Goal: Task Accomplishment & Management: Complete application form

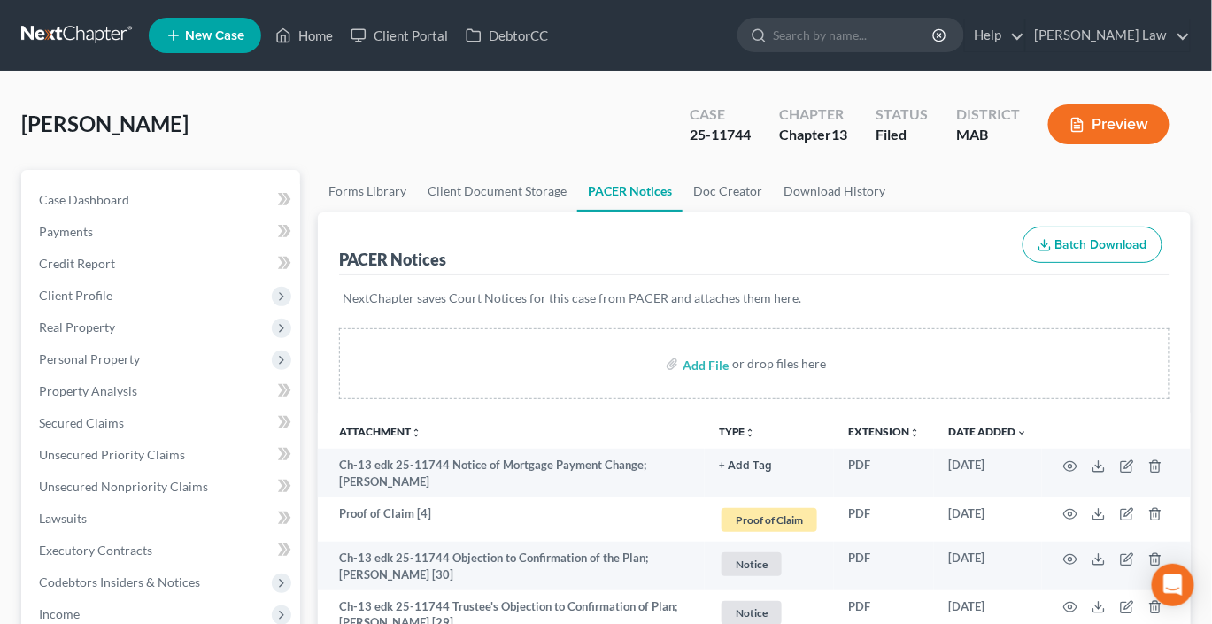
click at [243, 43] on span "New Case" at bounding box center [214, 35] width 59 height 13
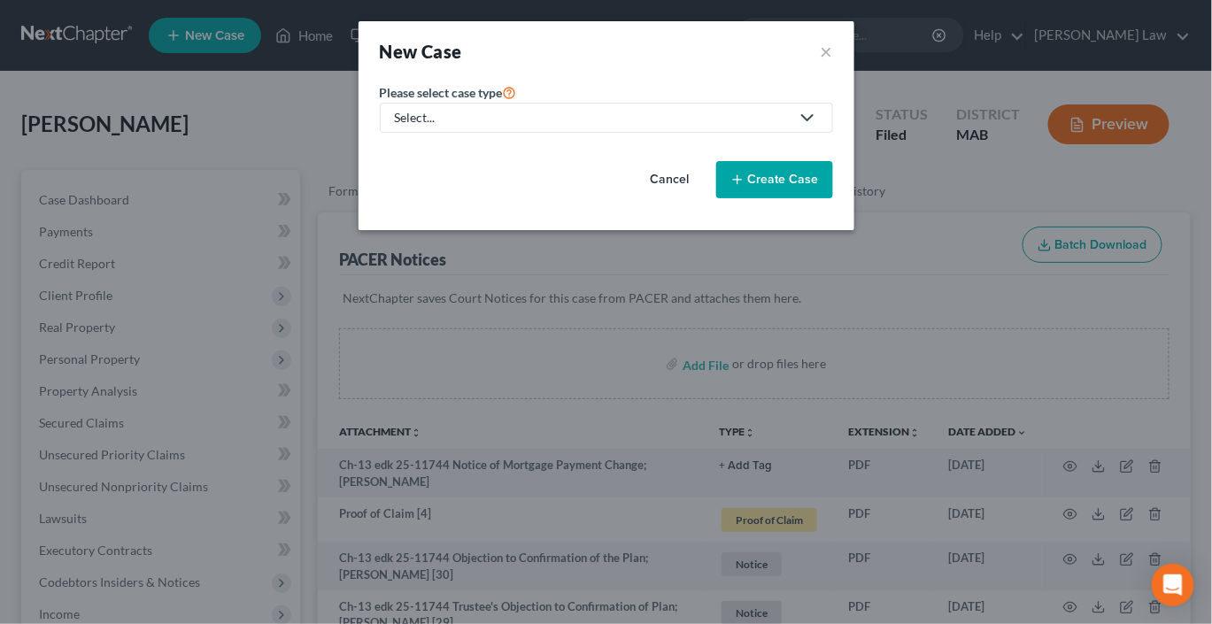
click at [484, 127] on div "Select..." at bounding box center [592, 118] width 395 height 18
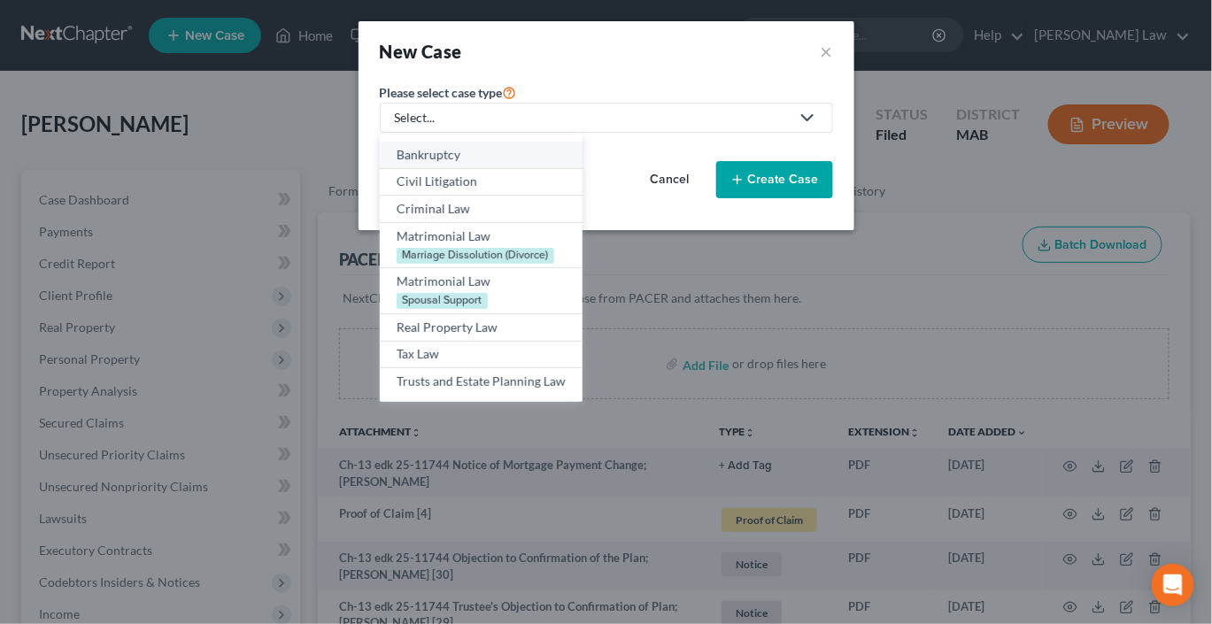
click at [418, 164] on div "Bankruptcy" at bounding box center [481, 155] width 169 height 18
select select "39"
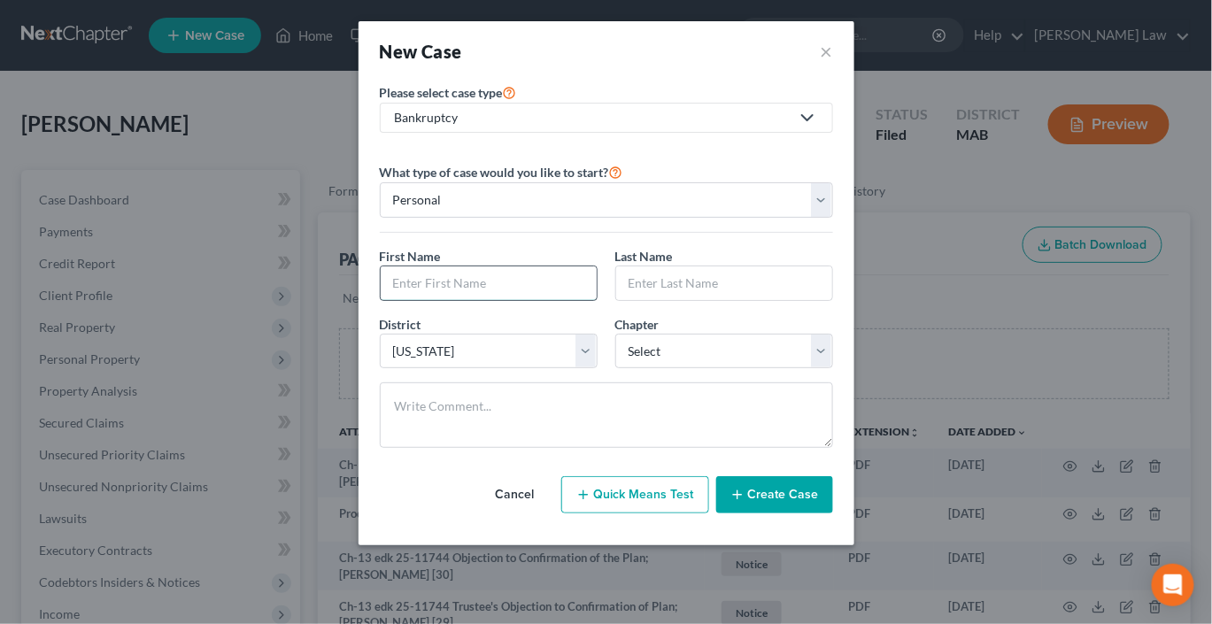
click at [381, 300] on input "text" at bounding box center [489, 284] width 216 height 34
type input "Autumn"
click at [602, 64] on button "×" at bounding box center [827, 51] width 12 height 25
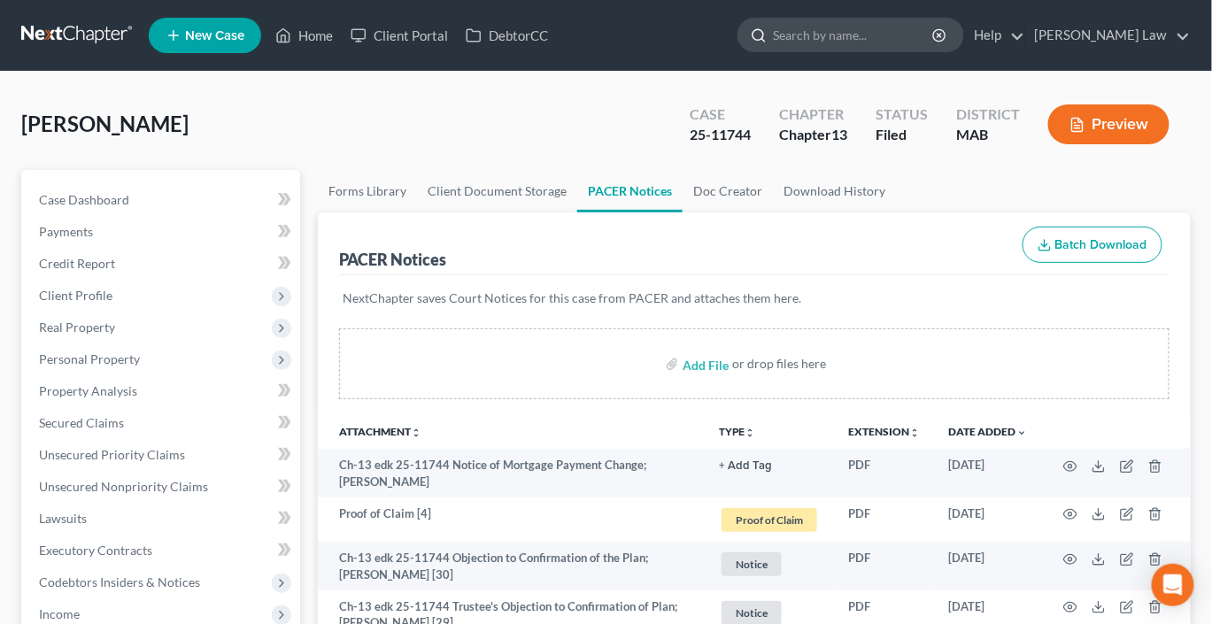
click at [602, 39] on input "search" at bounding box center [854, 35] width 162 height 33
click at [342, 41] on link "Home" at bounding box center [304, 35] width 75 height 32
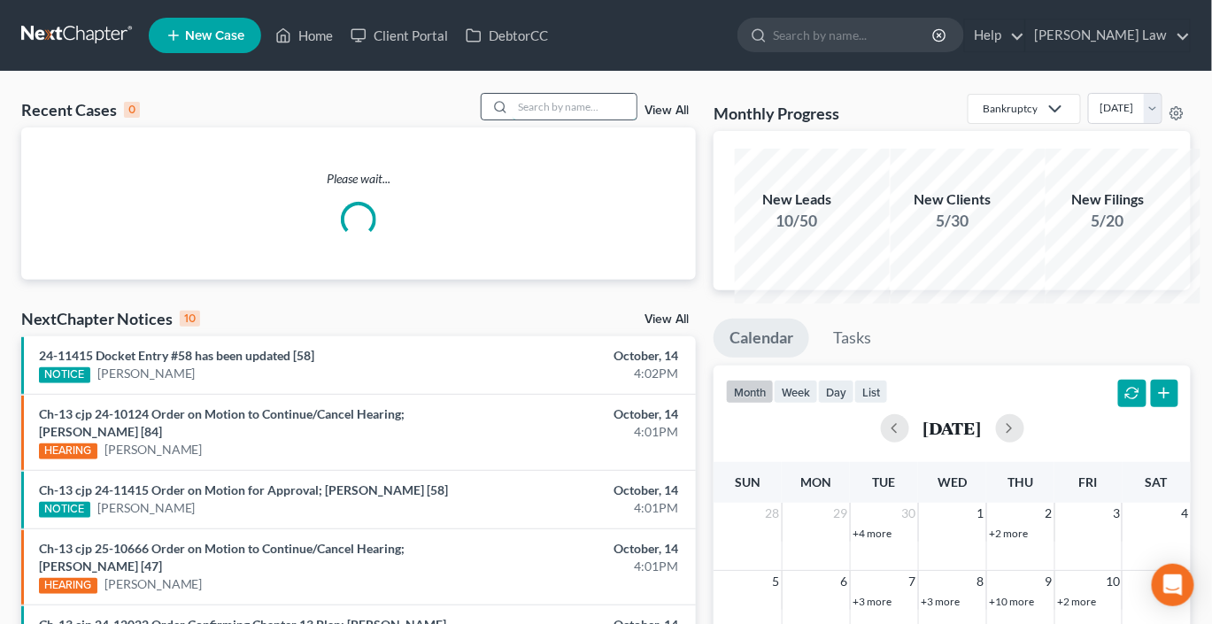
click at [513, 120] on input "search" at bounding box center [575, 107] width 124 height 26
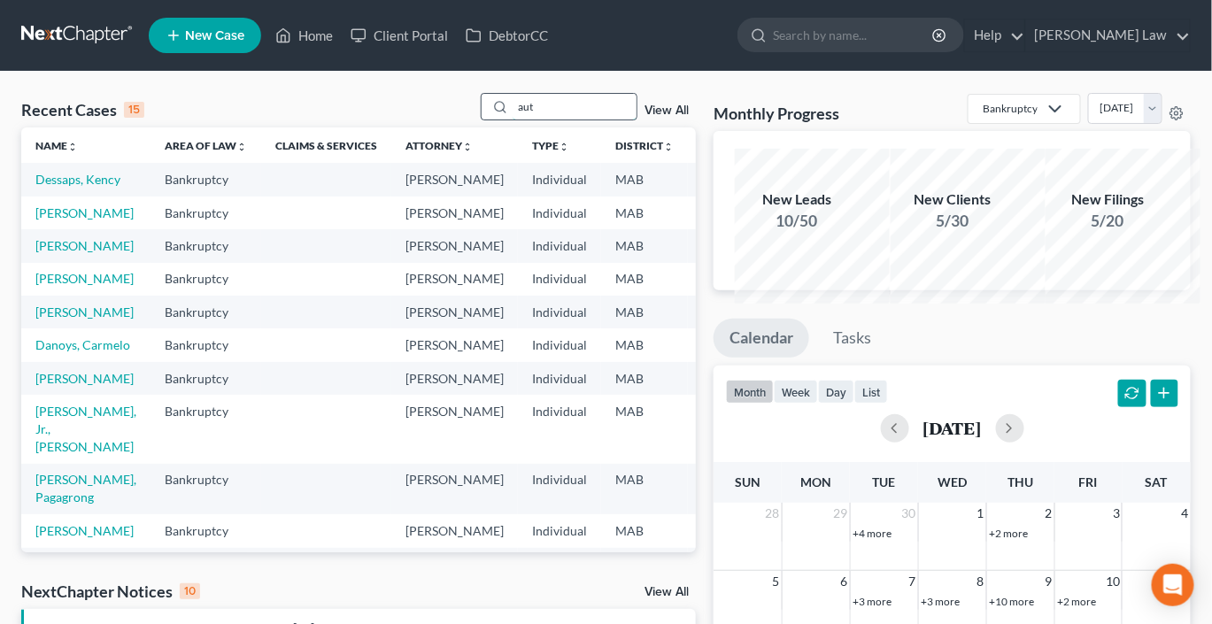
type input "aut"
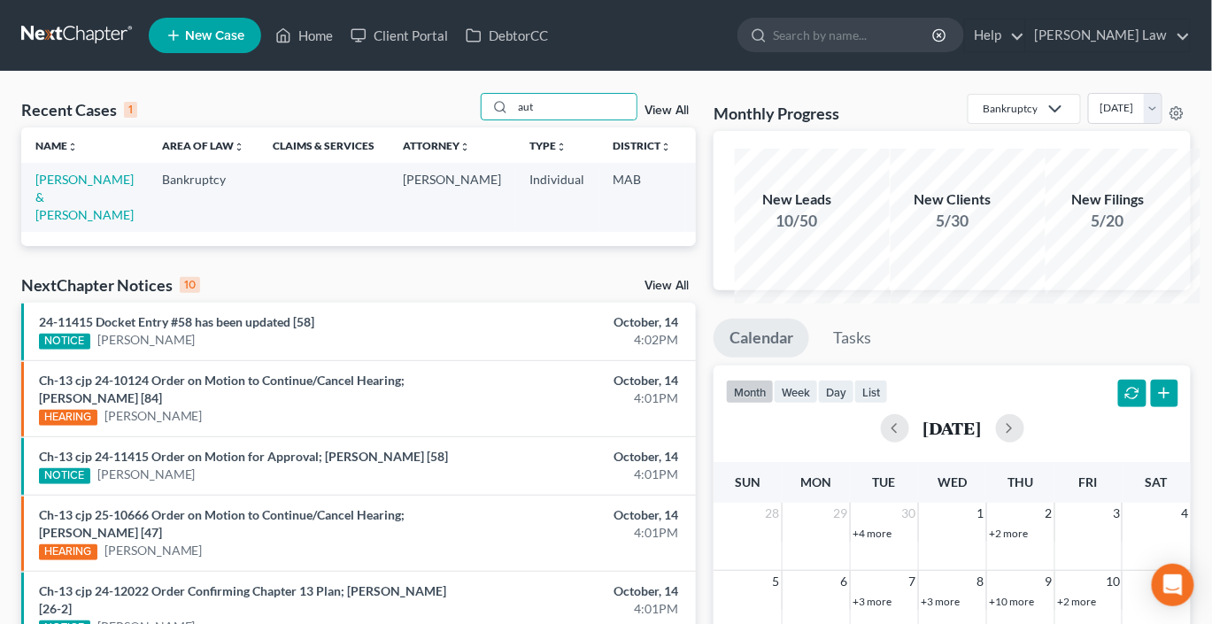
click at [243, 43] on span "New Case" at bounding box center [214, 35] width 59 height 13
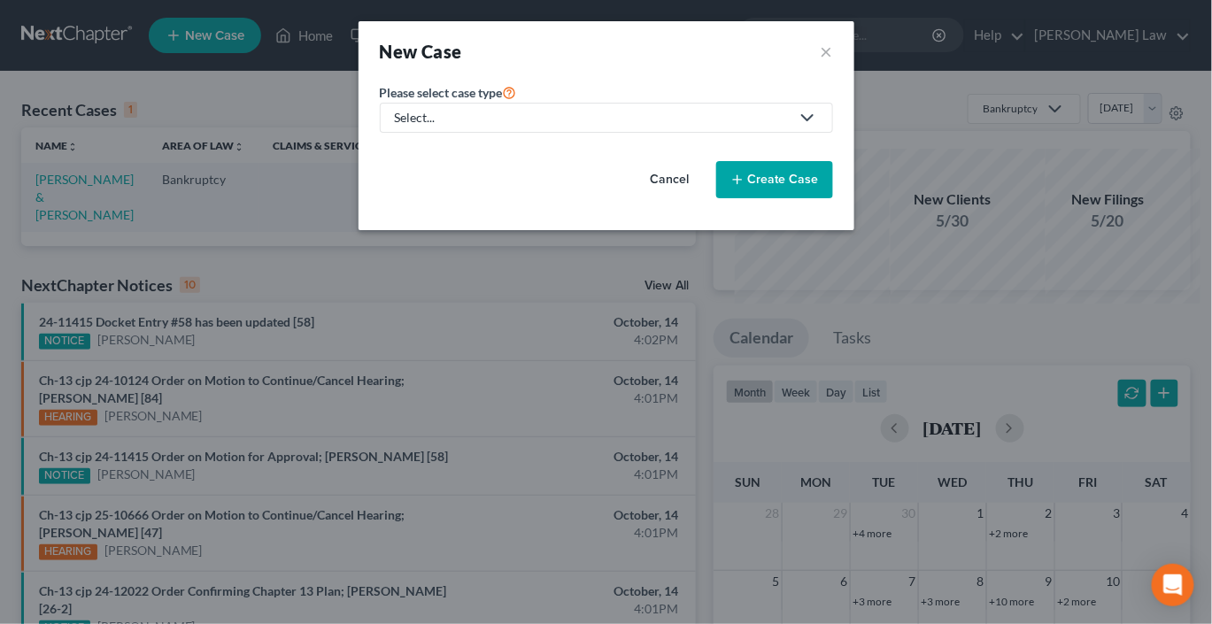
click at [417, 133] on link "Select..." at bounding box center [606, 118] width 453 height 30
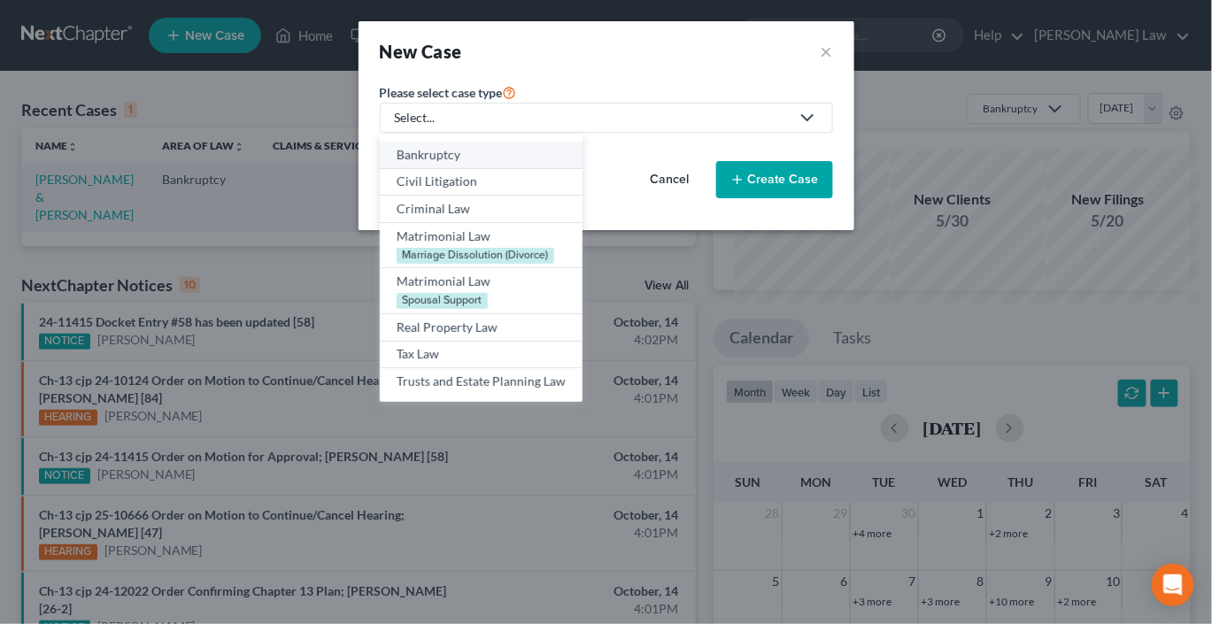
click at [414, 164] on div "Bankruptcy" at bounding box center [481, 155] width 169 height 18
select select "39"
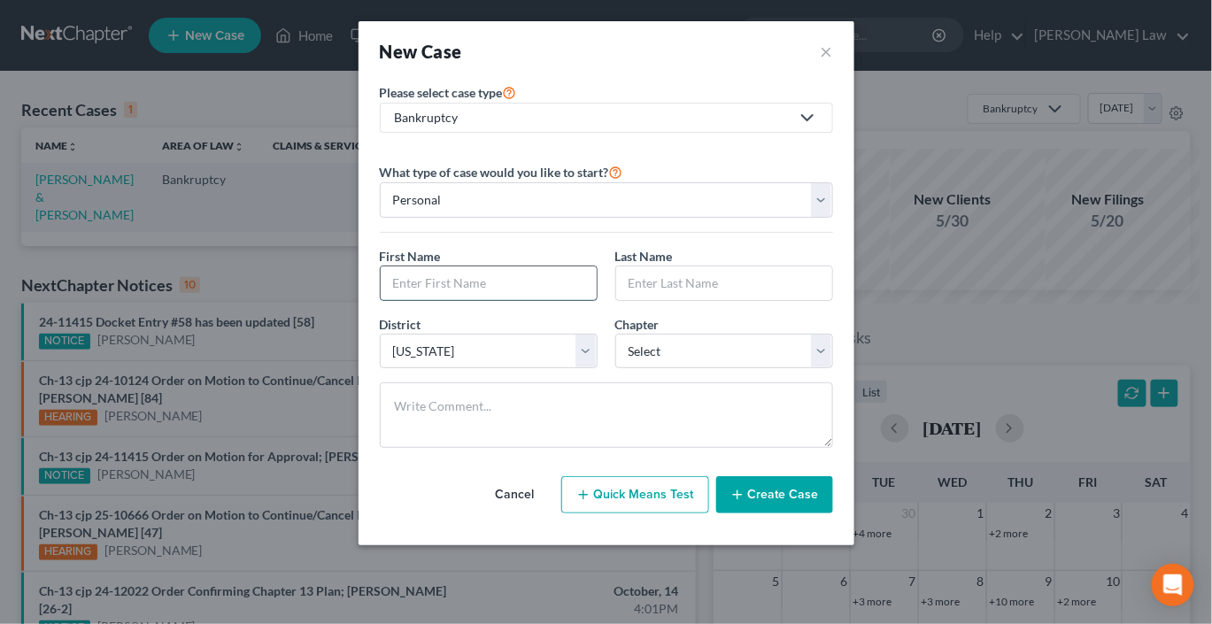
click at [391, 300] on input "text" at bounding box center [489, 284] width 216 height 34
type input "Autumn"
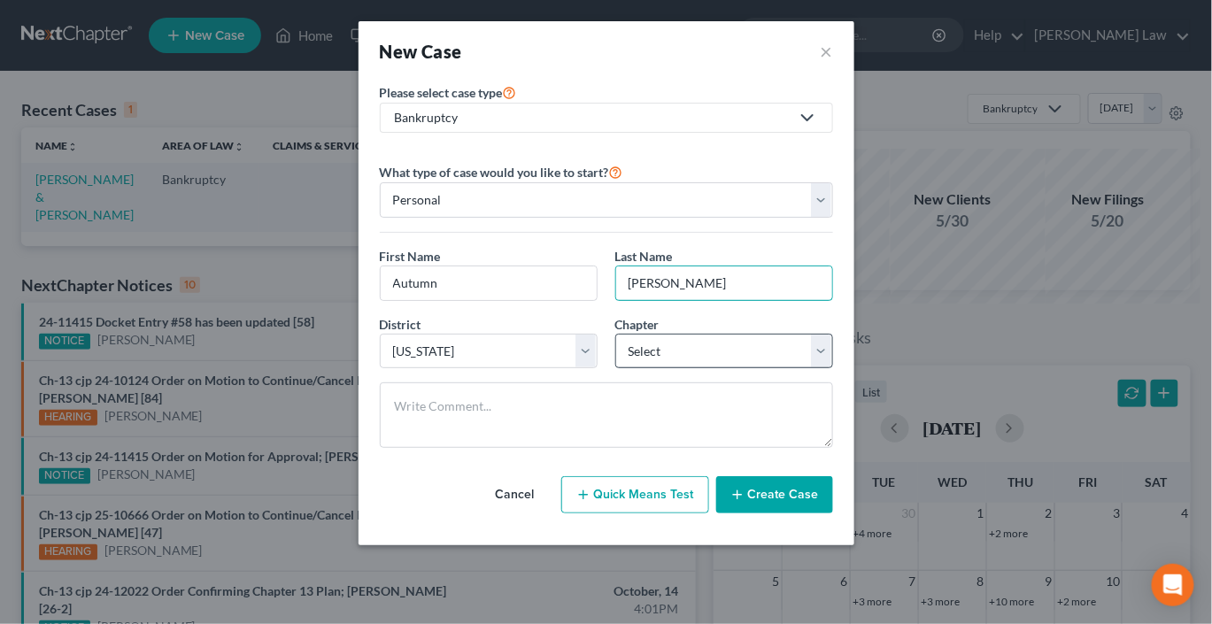
type input "[PERSON_NAME]"
click at [602, 369] on select "Select 7 11 12 13" at bounding box center [725, 351] width 218 height 35
select select "0"
click at [602, 369] on select "Select 7 11 12 13" at bounding box center [725, 351] width 218 height 35
click at [602, 514] on button "Create Case" at bounding box center [775, 494] width 117 height 37
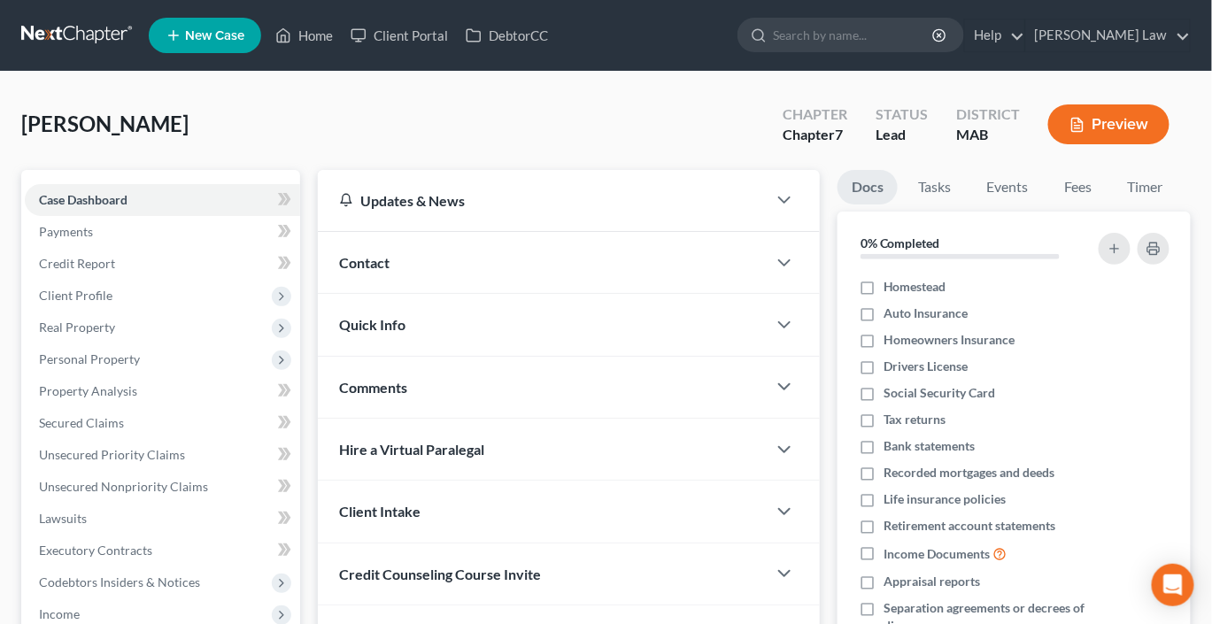
click at [390, 271] on span "Contact" at bounding box center [364, 262] width 50 height 17
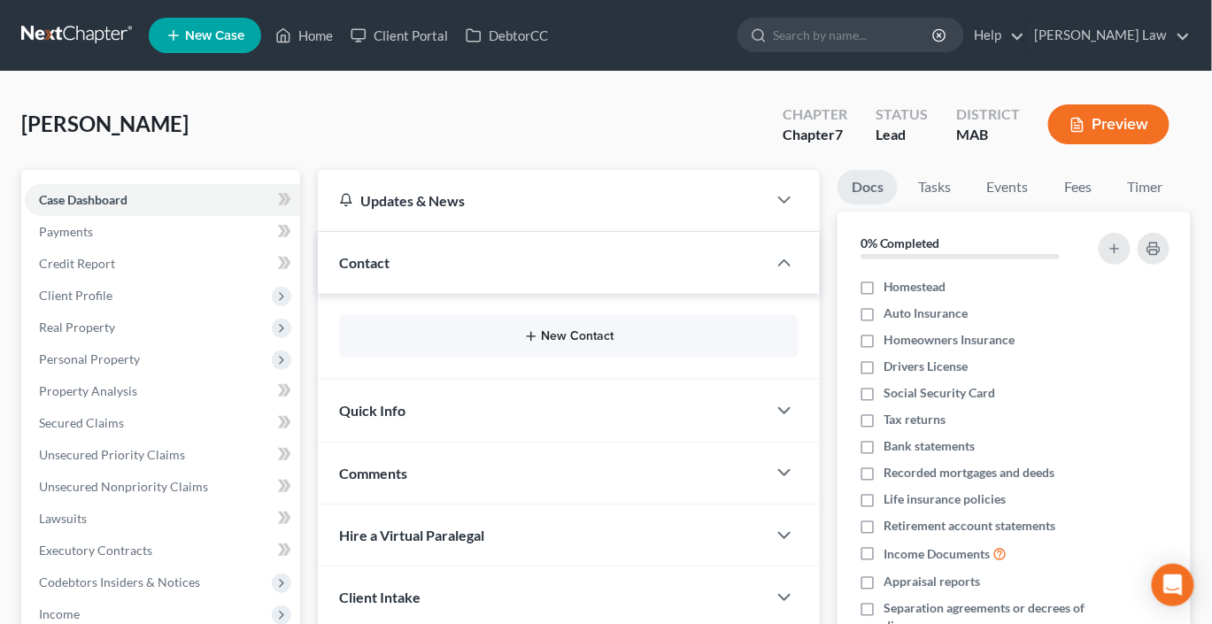
click at [567, 344] on button "New Contact" at bounding box center [568, 336] width 431 height 14
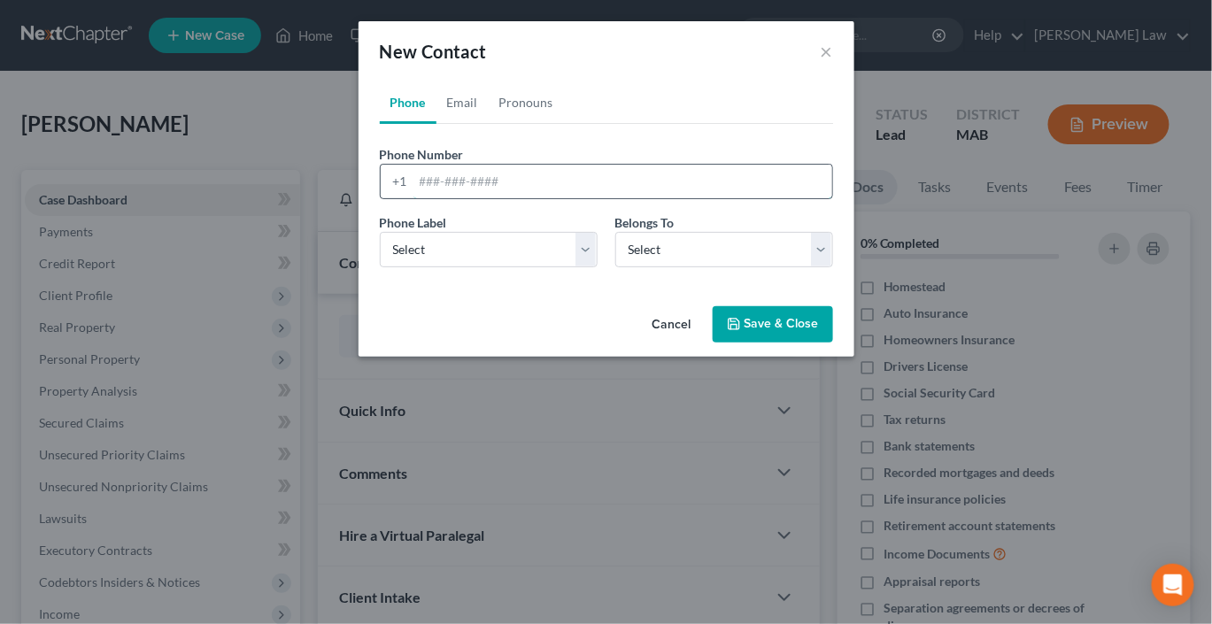
click at [531, 198] on input "tel" at bounding box center [623, 182] width 419 height 34
type input "8034643659"
click at [583, 267] on select "Select Mobile Home Work Other" at bounding box center [489, 249] width 218 height 35
select select "0"
click at [380, 267] on select "Select Mobile Home Work Other" at bounding box center [489, 249] width 218 height 35
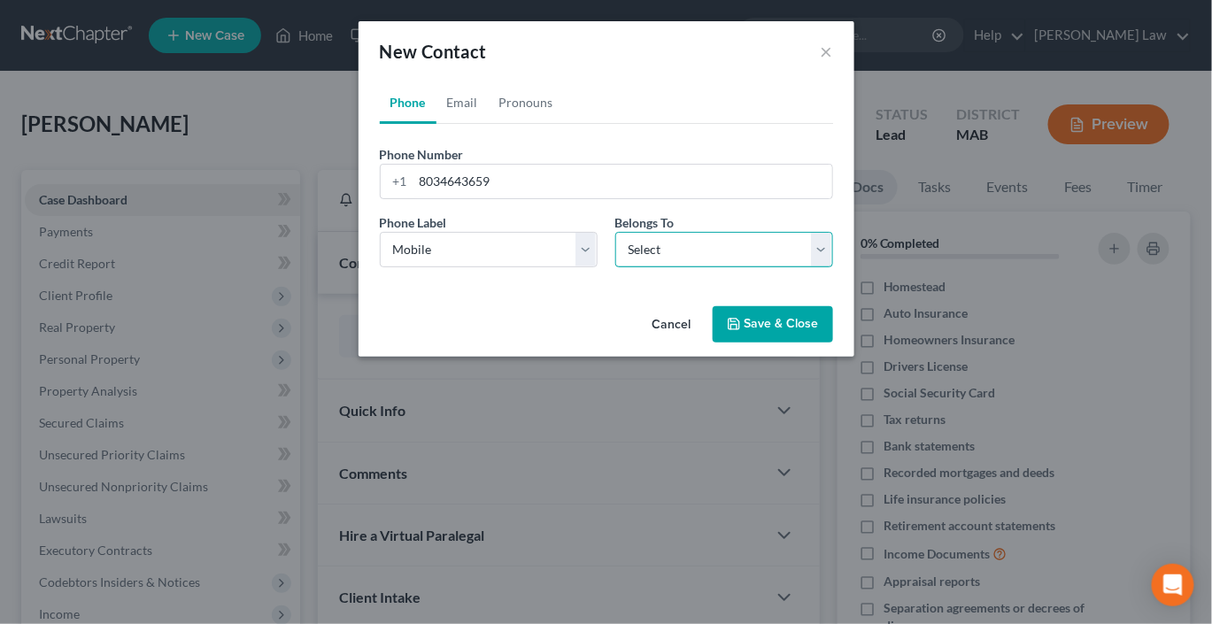
click at [602, 267] on select "Select Client Other" at bounding box center [725, 249] width 218 height 35
select select "0"
click at [602, 267] on select "Select Client Other" at bounding box center [725, 249] width 218 height 35
click at [437, 124] on link "Email" at bounding box center [463, 102] width 52 height 43
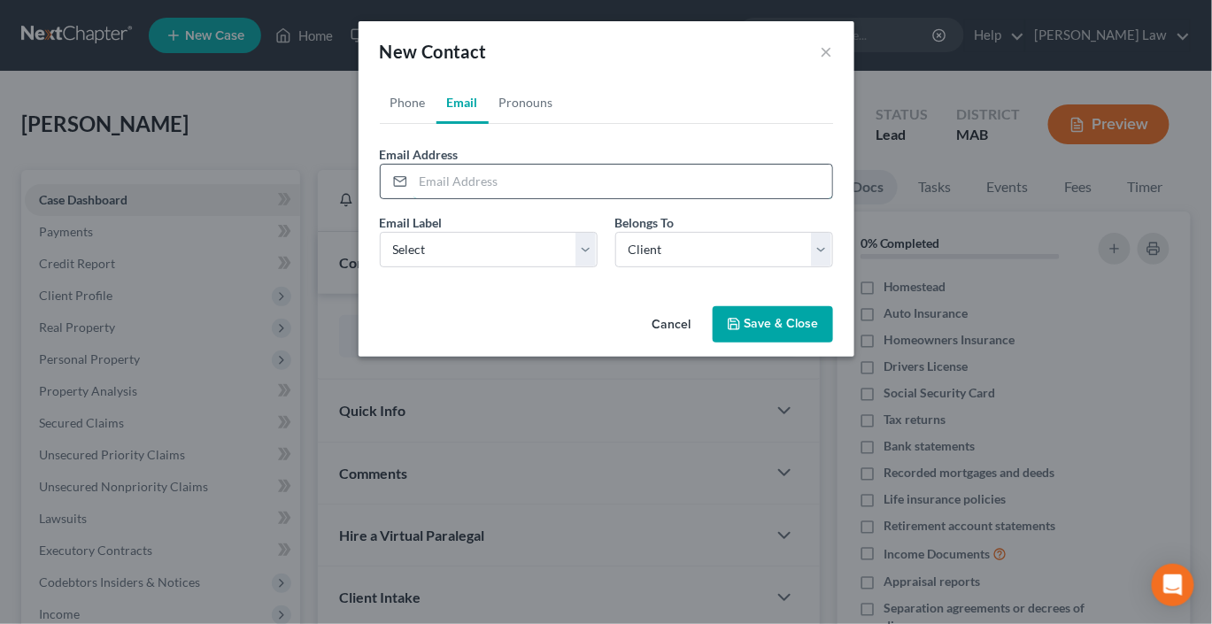
click at [414, 198] on input "email" at bounding box center [623, 182] width 419 height 34
type input "[EMAIL_ADDRESS][DOMAIN_NAME]"
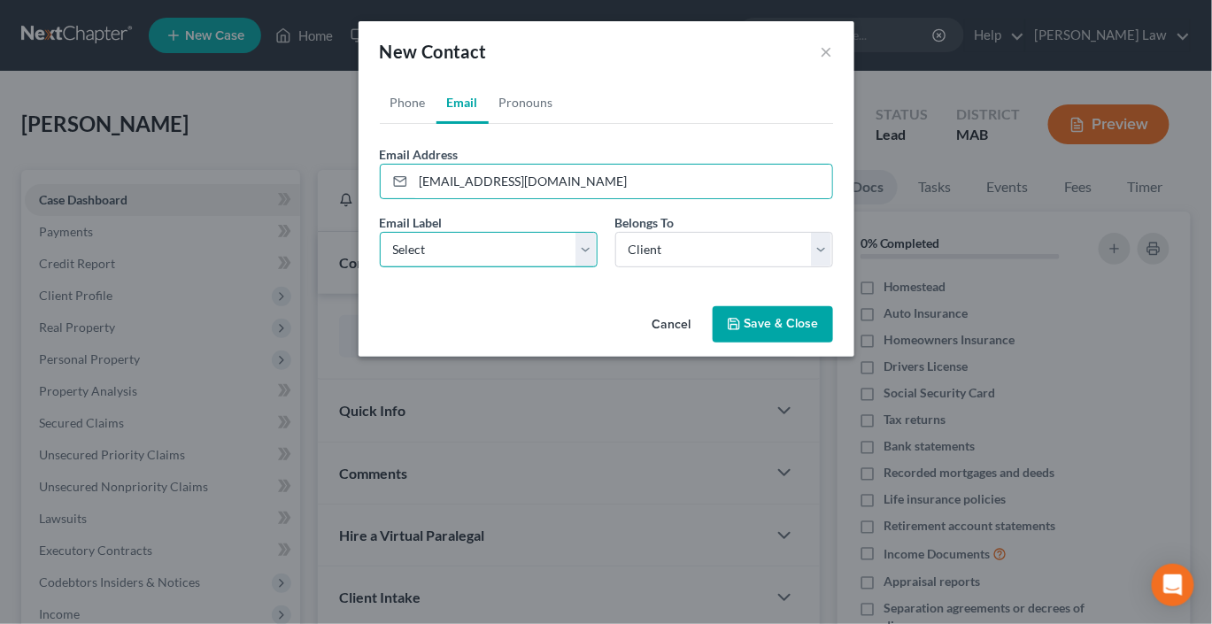
click at [588, 267] on select "Select Home Work Other" at bounding box center [489, 249] width 218 height 35
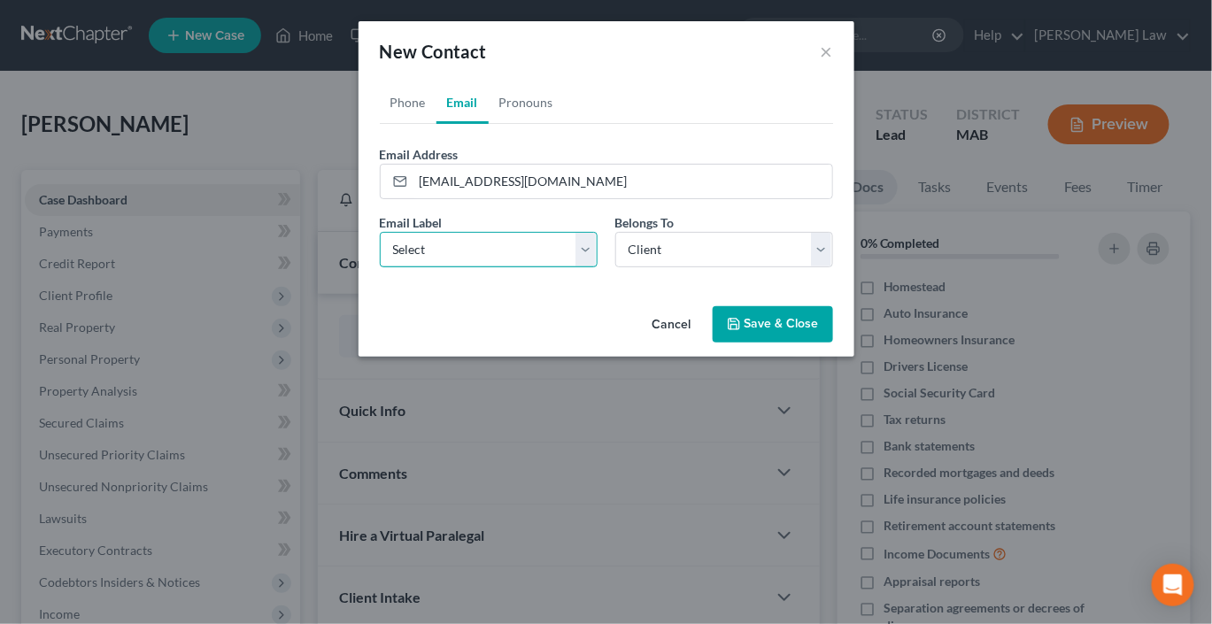
select select "0"
click at [380, 267] on select "Select Home Work Other" at bounding box center [489, 249] width 218 height 35
click at [602, 344] on button "Save & Close" at bounding box center [773, 324] width 120 height 37
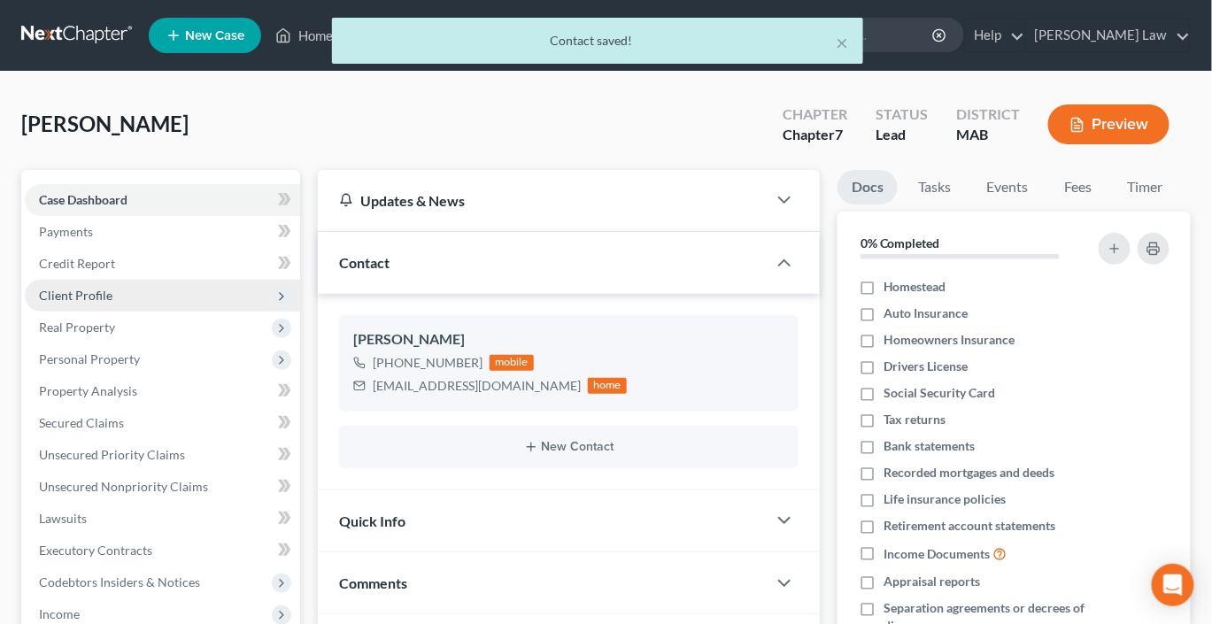
click at [105, 303] on span "Client Profile" at bounding box center [76, 295] width 74 height 15
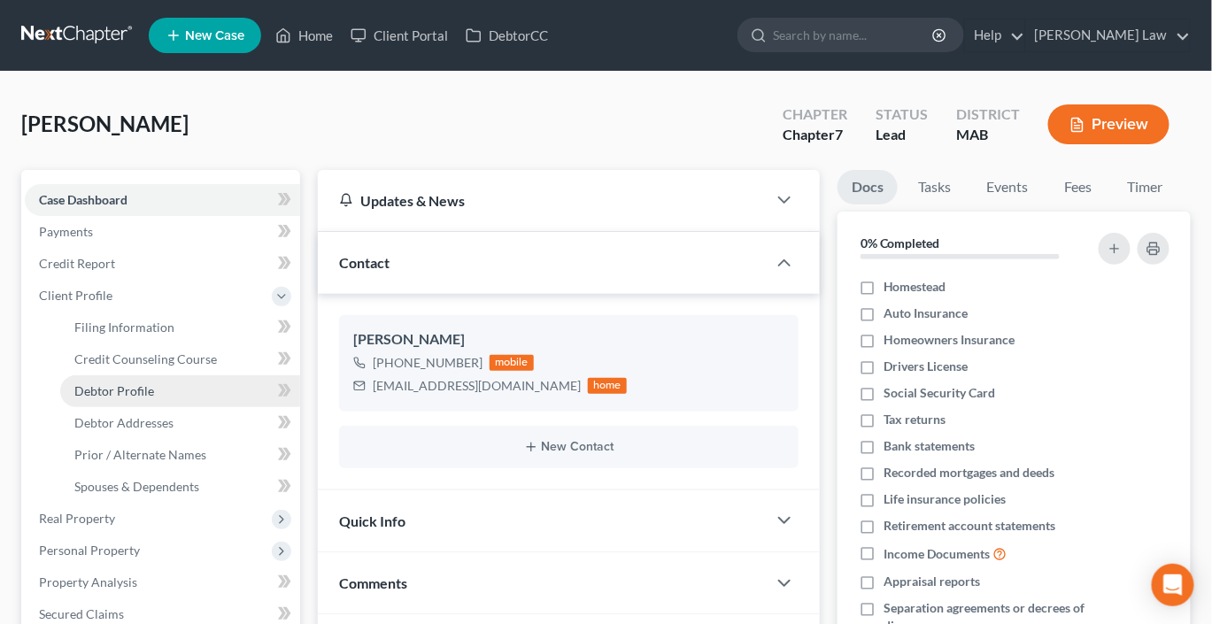
click at [124, 399] on span "Debtor Profile" at bounding box center [114, 390] width 80 height 15
select select "0"
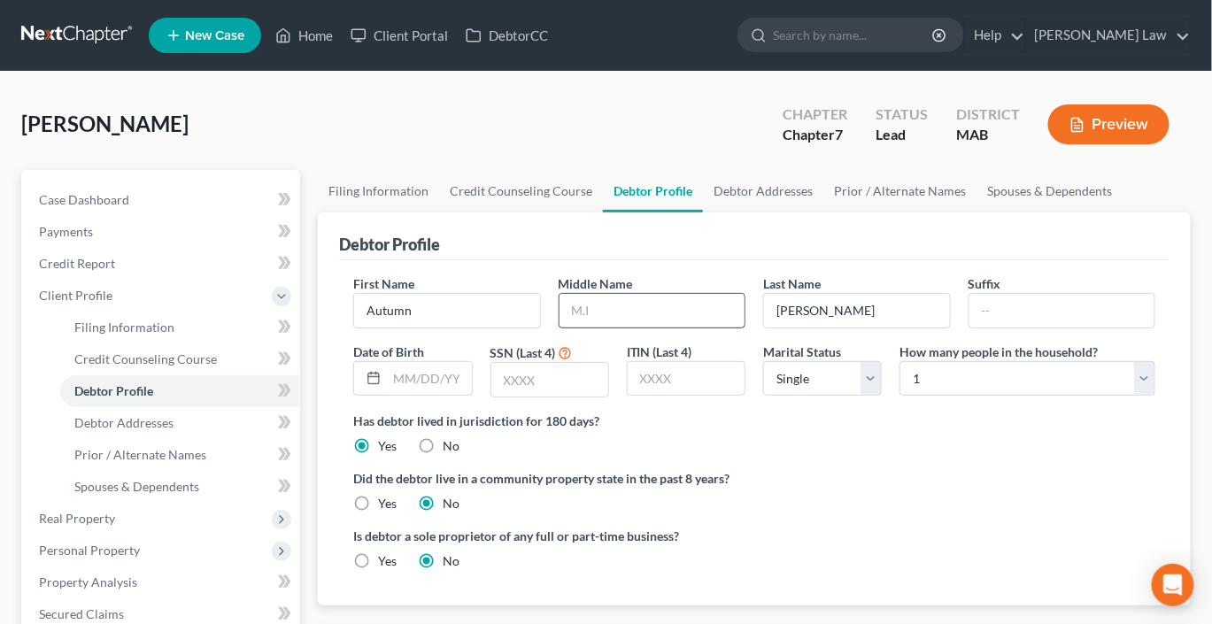
click at [602, 328] on input "text" at bounding box center [652, 311] width 185 height 34
type input "R."
click at [414, 396] on input "text" at bounding box center [429, 379] width 84 height 34
type input "[DATE]"
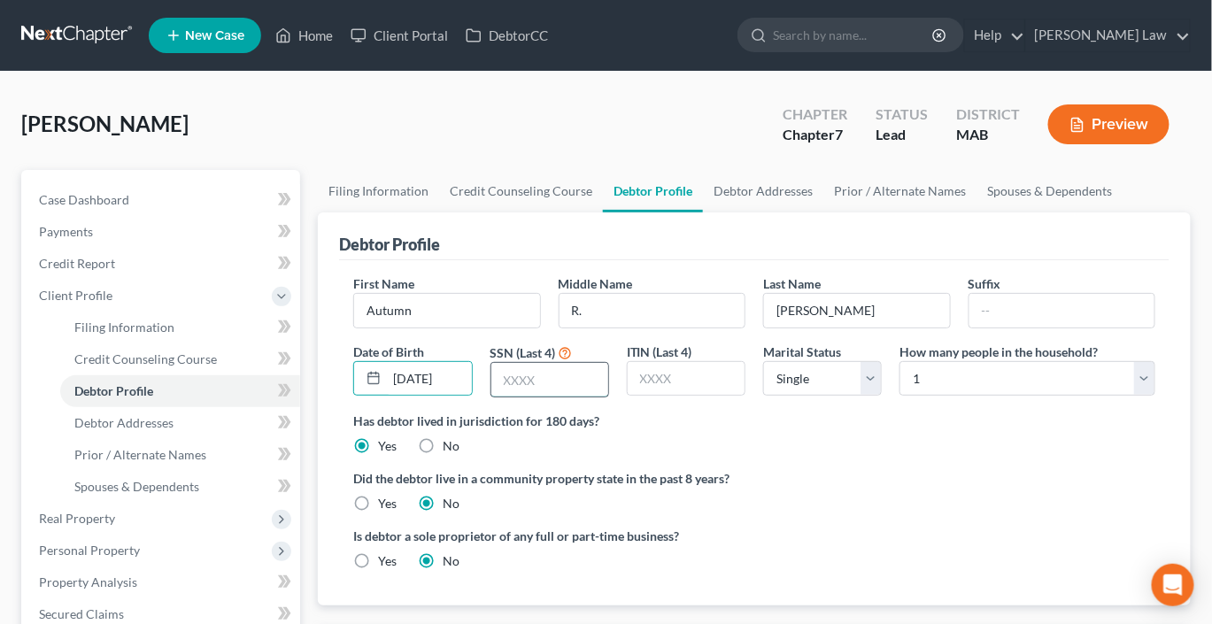
click at [551, 397] on input "text" at bounding box center [550, 380] width 117 height 34
type input "5034"
click at [602, 397] on select "Select Single Married Separated Divorced Widowed" at bounding box center [822, 378] width 119 height 35
click at [602, 213] on link "Spouses & Dependents" at bounding box center [1050, 191] width 146 height 43
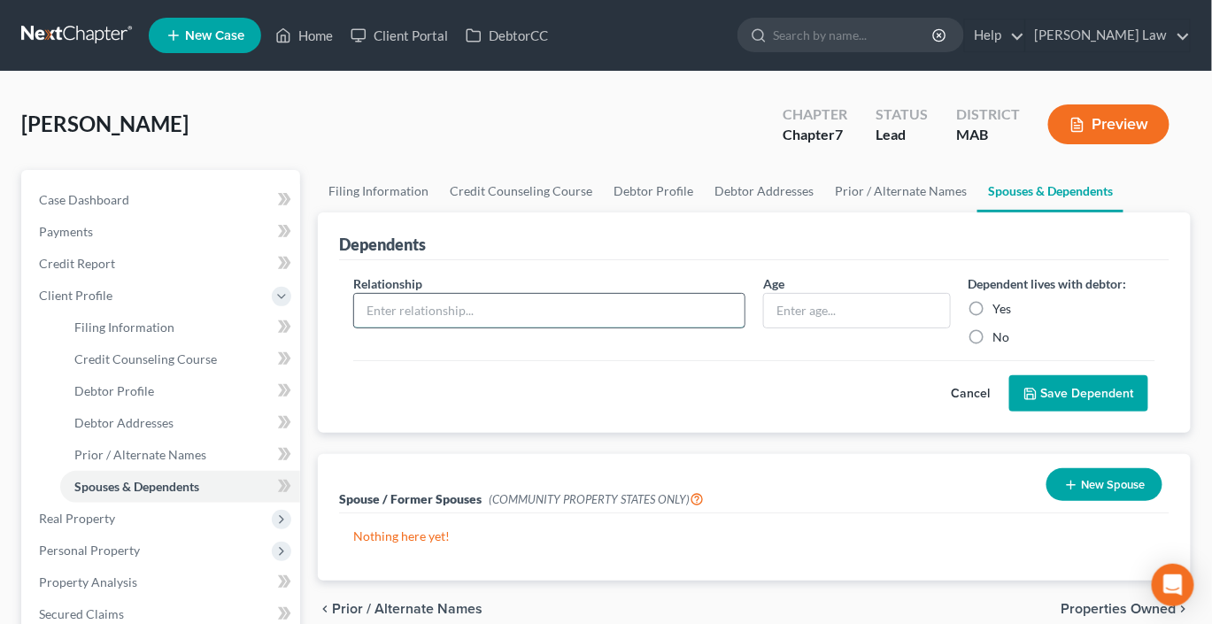
click at [542, 328] on input "text" at bounding box center [549, 311] width 391 height 34
drag, startPoint x: 423, startPoint y: 438, endPoint x: 406, endPoint y: 421, distance: 24.4
click at [406, 328] on input "14" at bounding box center [549, 311] width 391 height 34
type input "1"
type input "Daughter"
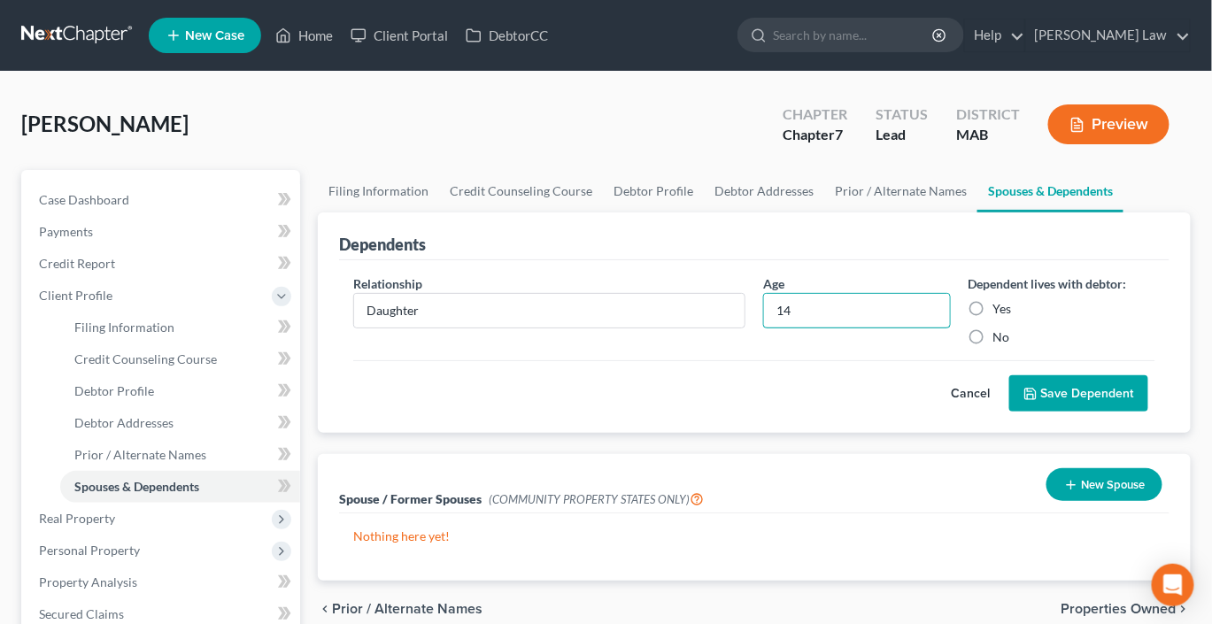
type input "14"
click at [602, 318] on label "Yes" at bounding box center [1003, 309] width 19 height 18
click at [602, 312] on input "Yes" at bounding box center [1007, 306] width 12 height 12
radio input "true"
click at [602, 413] on button "Save Dependent" at bounding box center [1079, 394] width 139 height 37
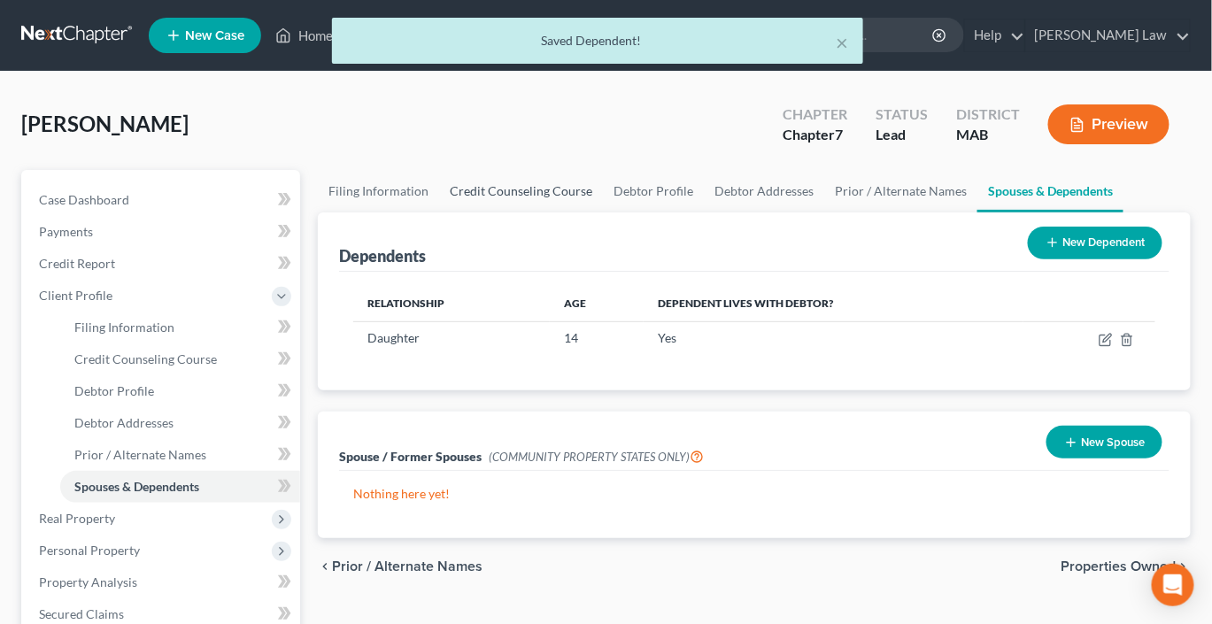
click at [538, 213] on link "Credit Counseling Course" at bounding box center [521, 191] width 164 height 43
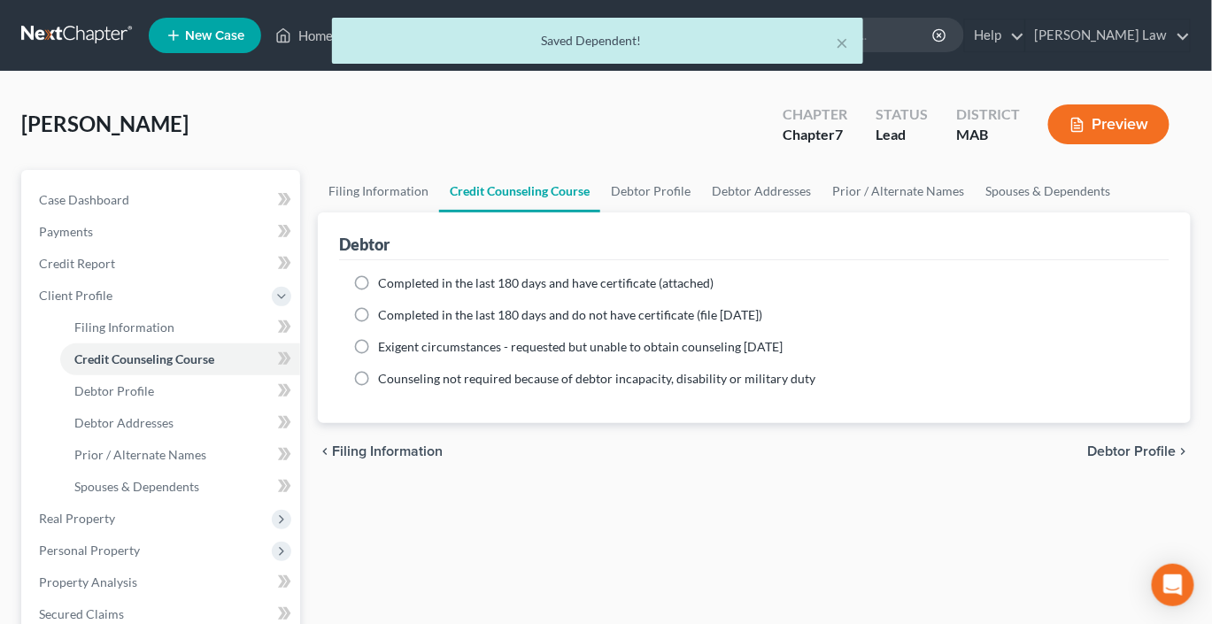
click at [382, 292] on label "Completed in the last 180 days and have certificate (attached)" at bounding box center [546, 284] width 336 height 18
click at [385, 286] on input "Completed in the last 180 days and have certificate (attached)" at bounding box center [391, 281] width 12 height 12
radio input "true"
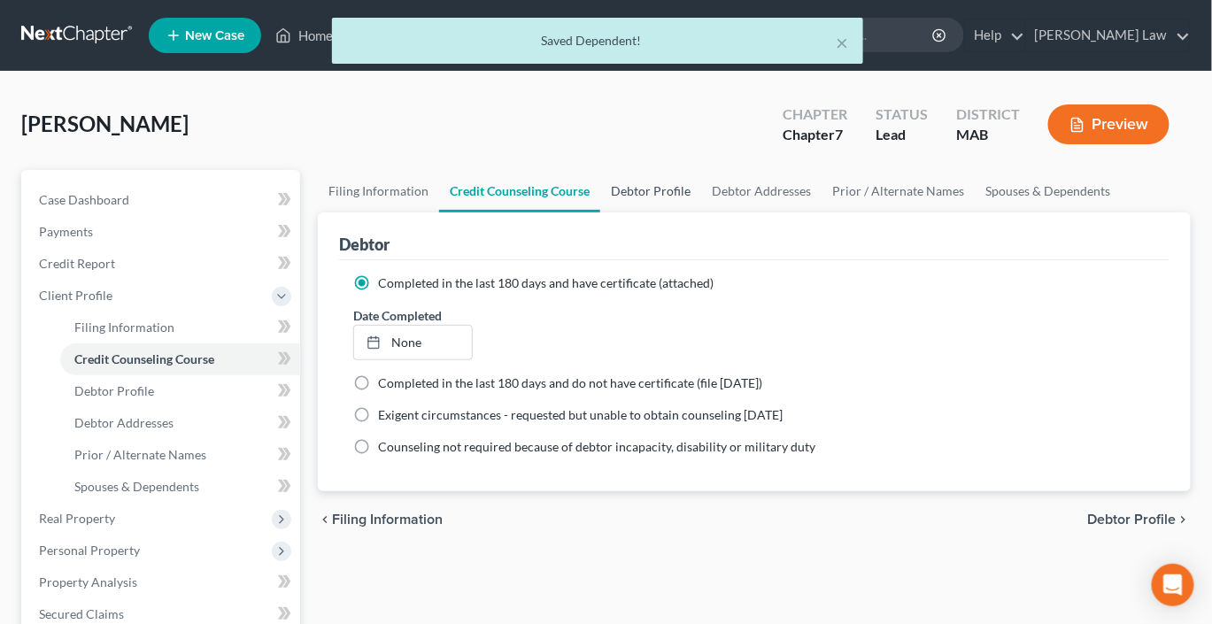
click at [602, 213] on link "Debtor Profile" at bounding box center [650, 191] width 101 height 43
select select "0"
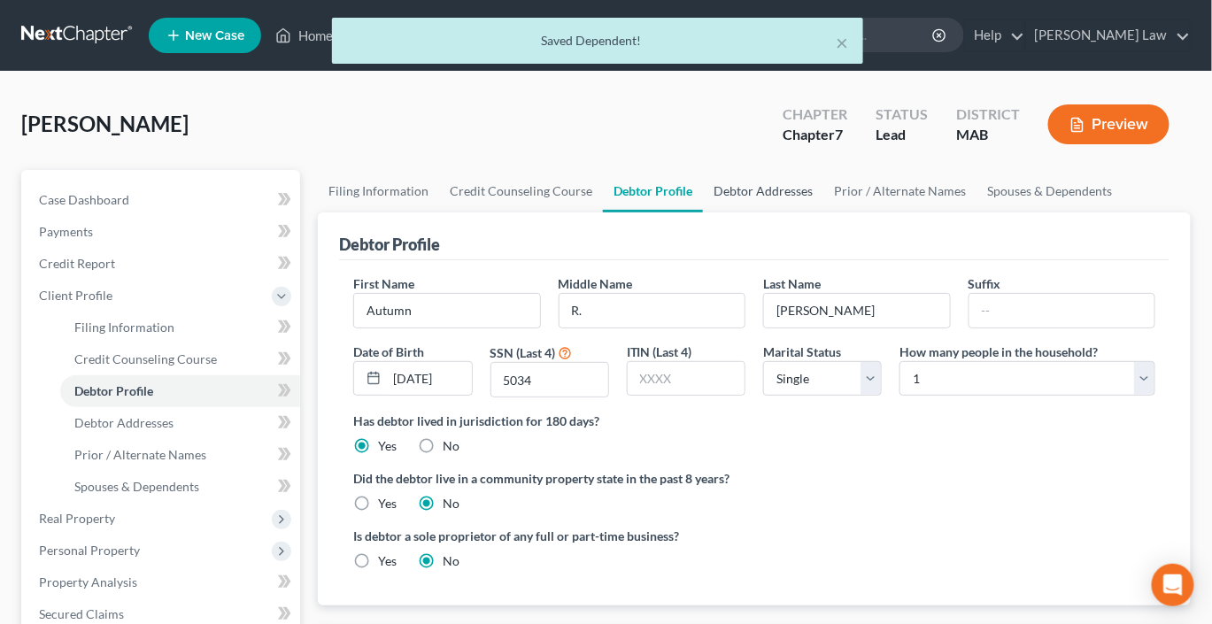
click at [602, 213] on link "Debtor Addresses" at bounding box center [763, 191] width 120 height 43
select select "0"
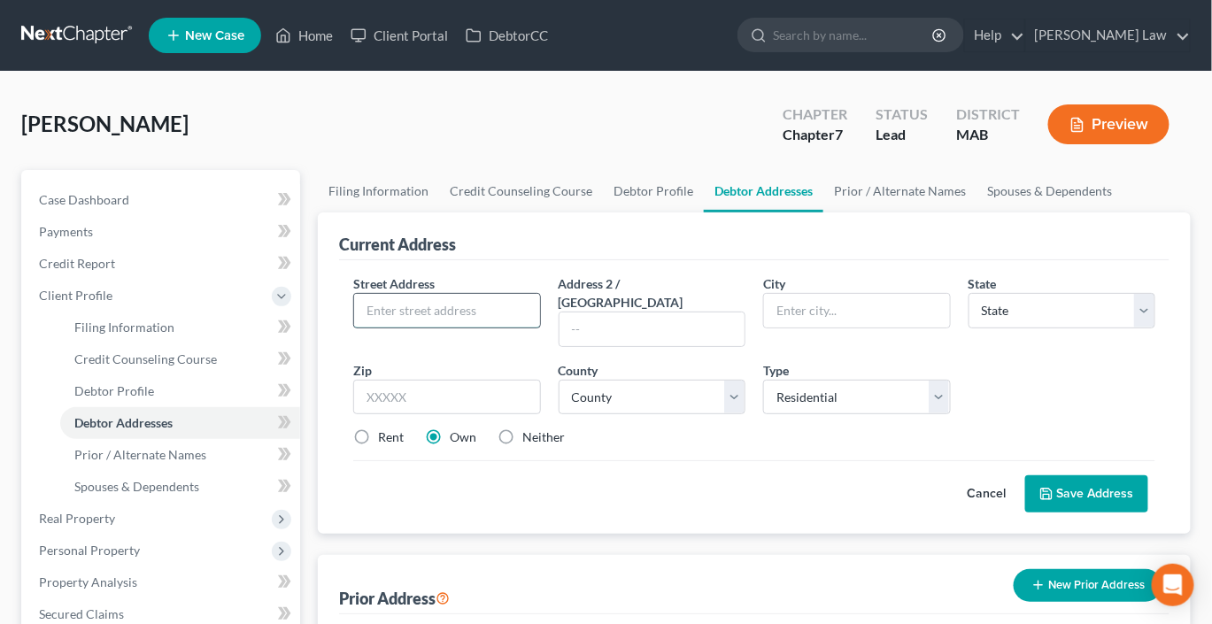
click at [433, 328] on input "text" at bounding box center [446, 311] width 185 height 34
type input "[STREET_ADDRESS]"
type input "Scituate"
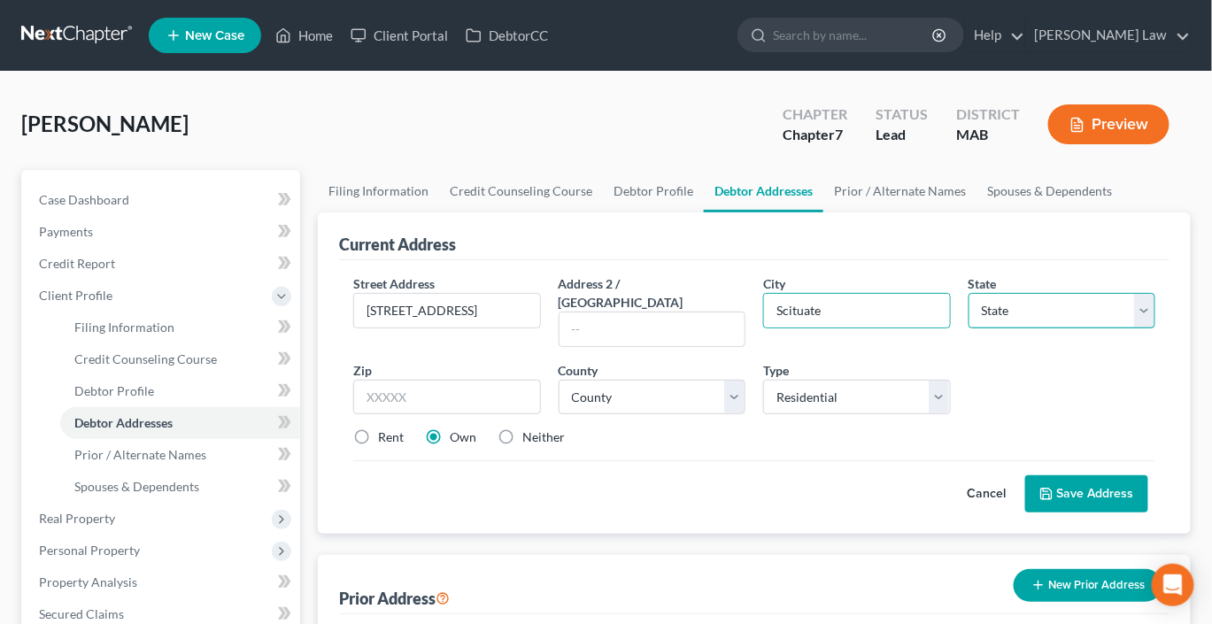
click at [602, 329] on select "State [US_STATE] AK AR AZ CA CO CT DE DC [GEOGRAPHIC_DATA] [GEOGRAPHIC_DATA] GU…" at bounding box center [1062, 310] width 187 height 35
select select "22"
click at [602, 329] on select "State [US_STATE] AK AR AZ CA CO CT DE DC [GEOGRAPHIC_DATA] [GEOGRAPHIC_DATA] GU…" at bounding box center [1062, 310] width 187 height 35
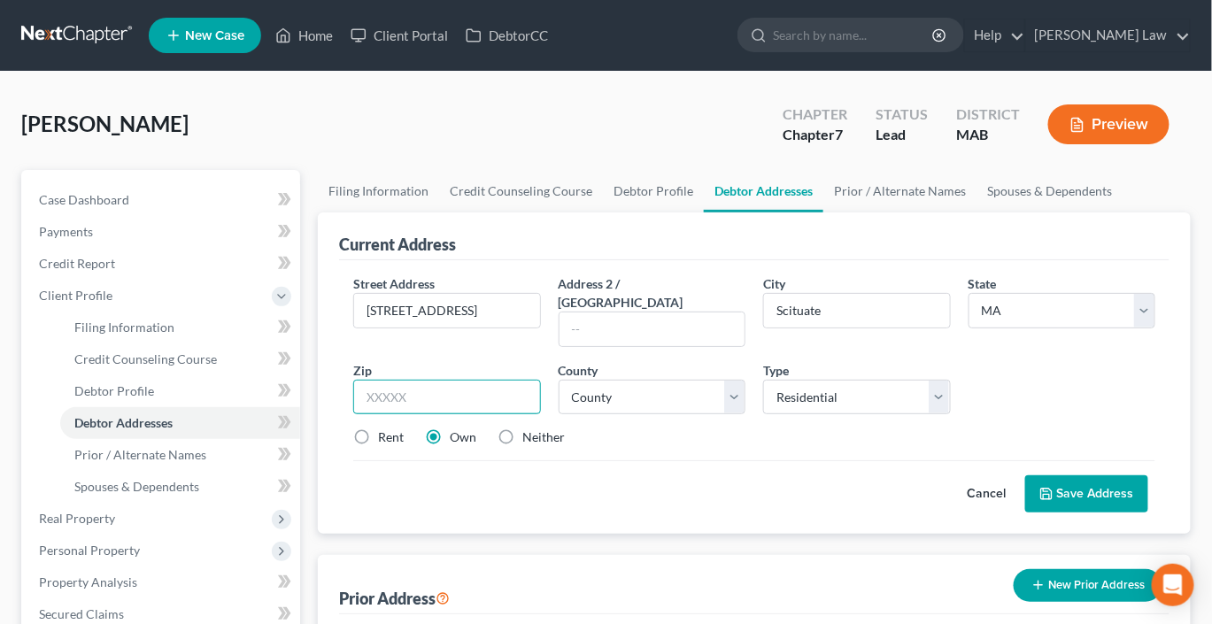
click at [423, 415] on input "text" at bounding box center [446, 397] width 187 height 35
type input "02066"
click at [602, 415] on select "County [GEOGRAPHIC_DATA] [GEOGRAPHIC_DATA] [GEOGRAPHIC_DATA] [GEOGRAPHIC_DATA] …" at bounding box center [652, 397] width 187 height 35
select select "11"
click at [563, 415] on select "County [GEOGRAPHIC_DATA] [GEOGRAPHIC_DATA] [GEOGRAPHIC_DATA] [GEOGRAPHIC_DATA] …" at bounding box center [652, 397] width 187 height 35
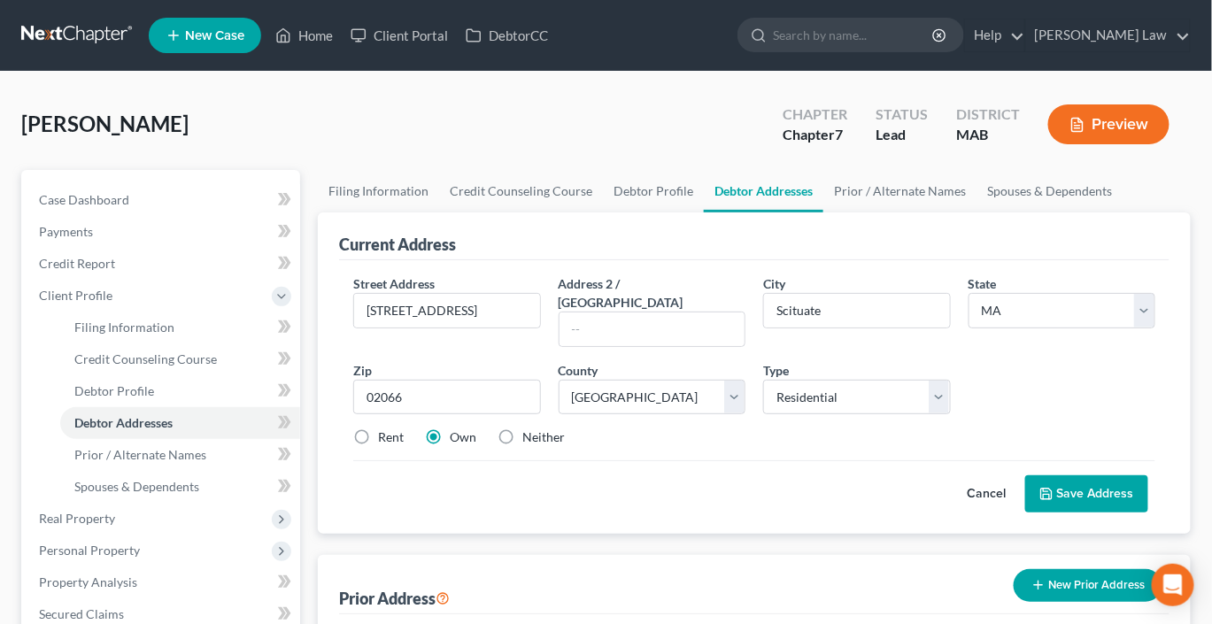
click at [378, 446] on label "Rent" at bounding box center [391, 438] width 26 height 18
click at [385, 440] on input "Rent" at bounding box center [391, 435] width 12 height 12
radio input "true"
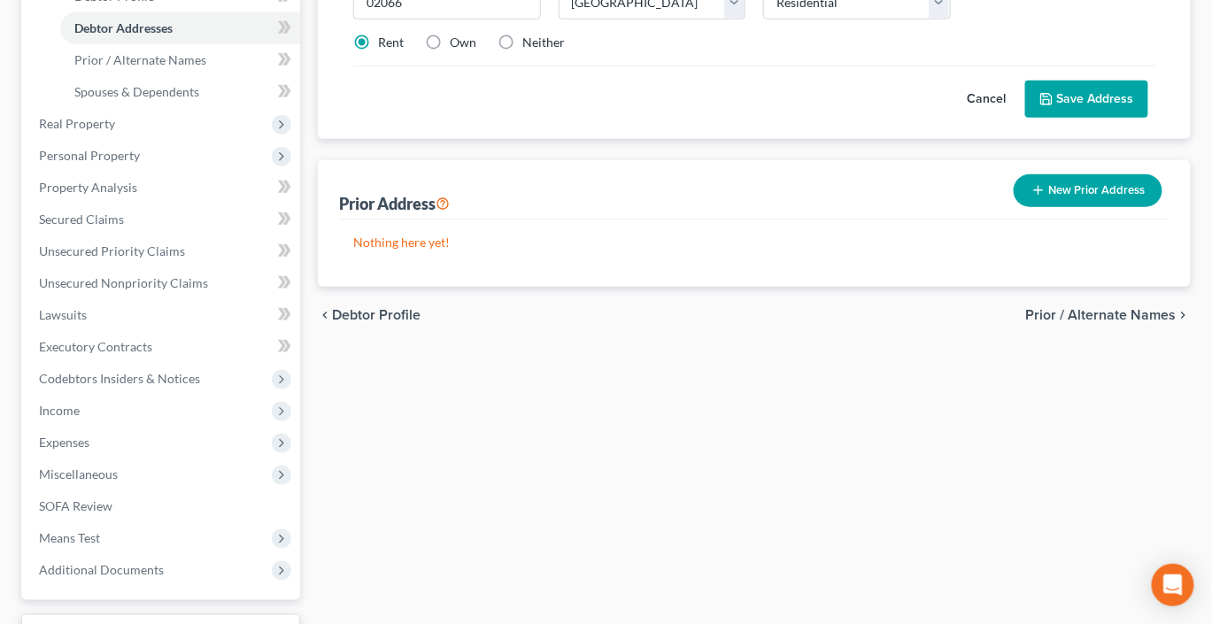
scroll to position [480, 0]
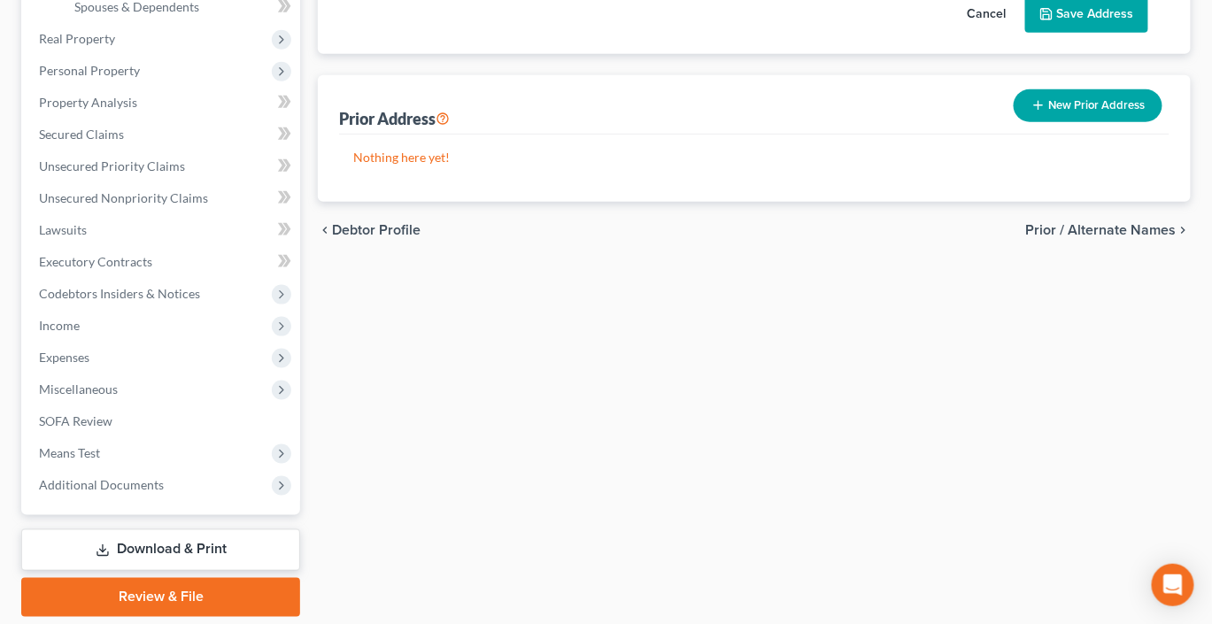
click at [602, 33] on button "Save Address" at bounding box center [1087, 14] width 123 height 37
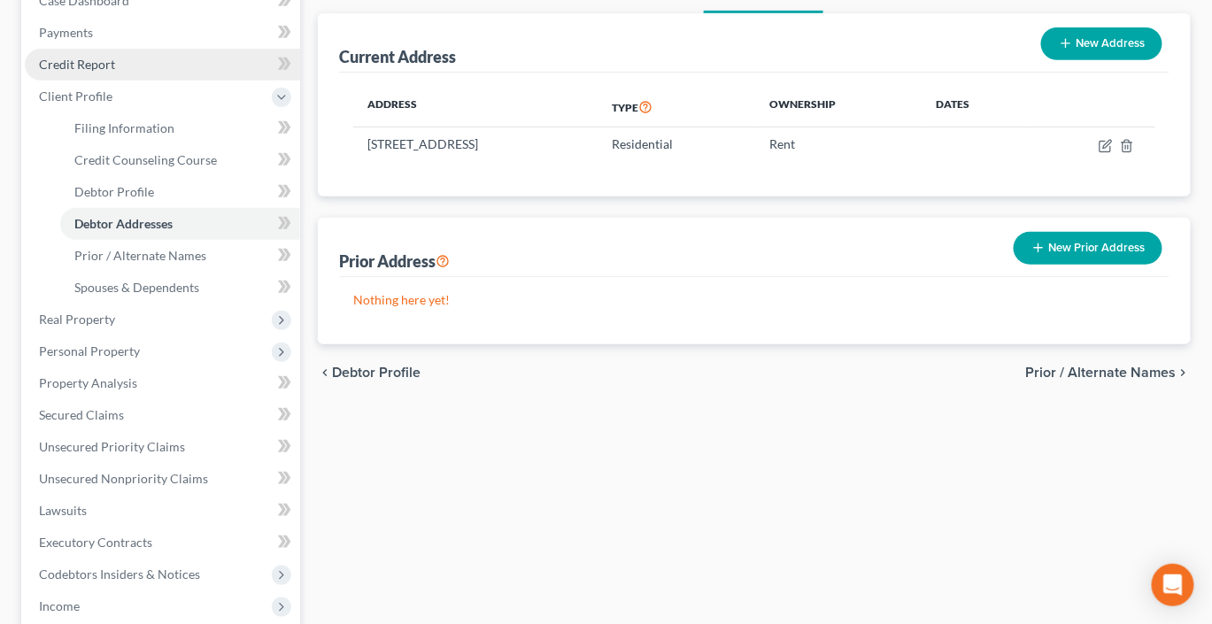
scroll to position [233, 0]
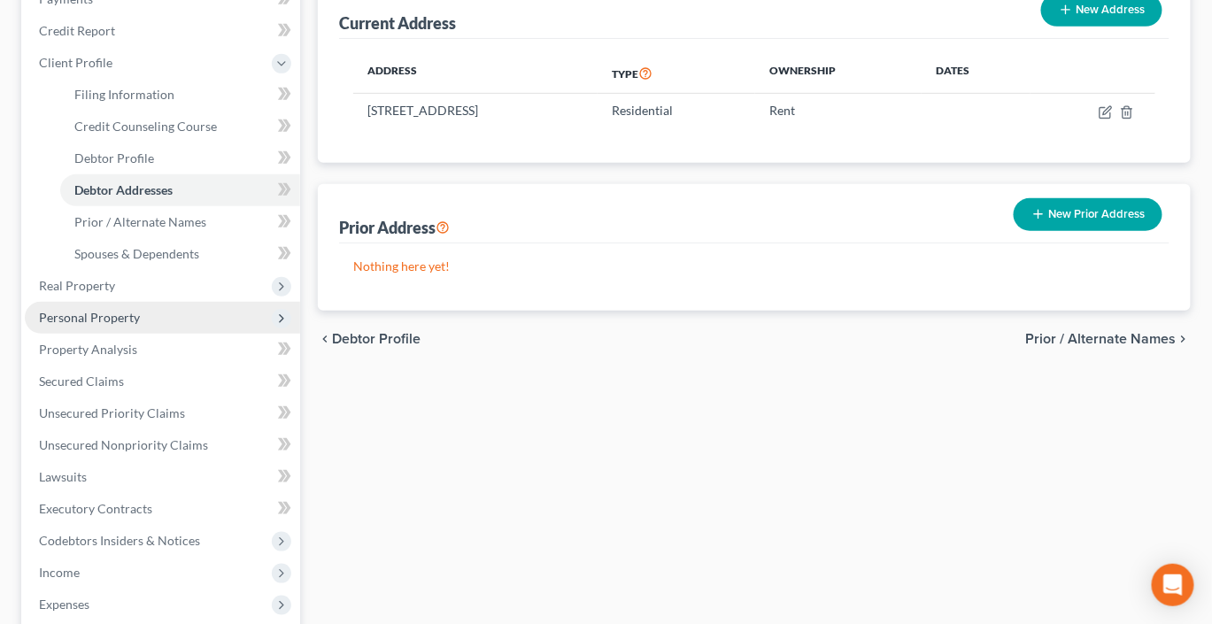
click at [123, 325] on span "Personal Property" at bounding box center [89, 317] width 101 height 15
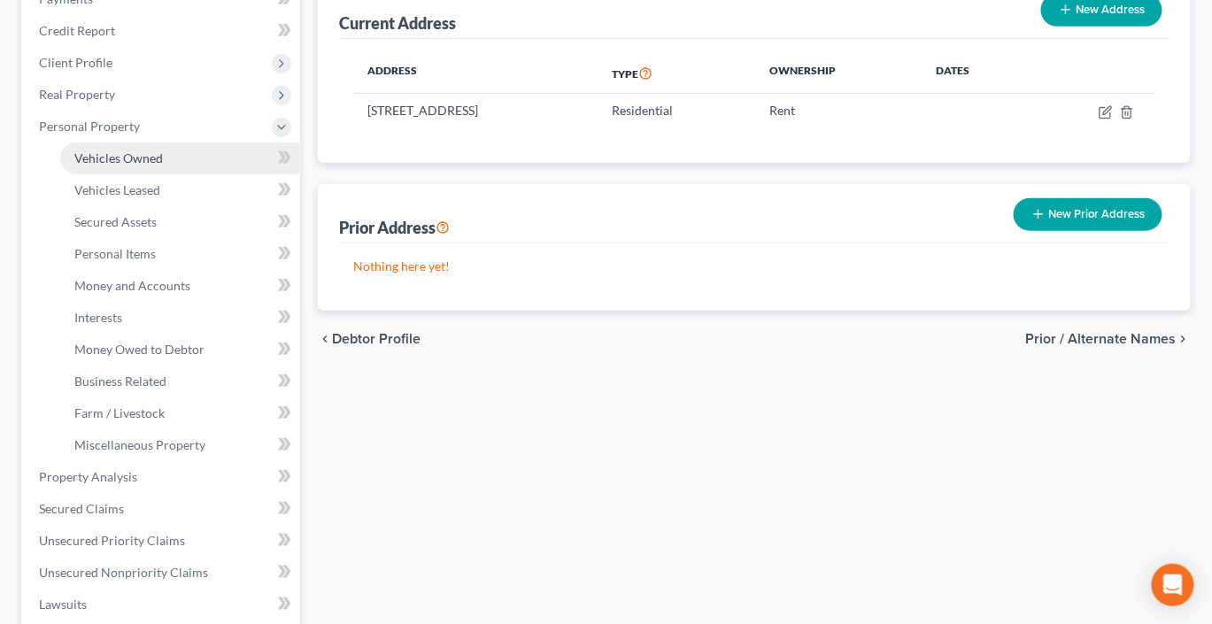
click at [159, 166] on span "Vehicles Owned" at bounding box center [118, 158] width 89 height 15
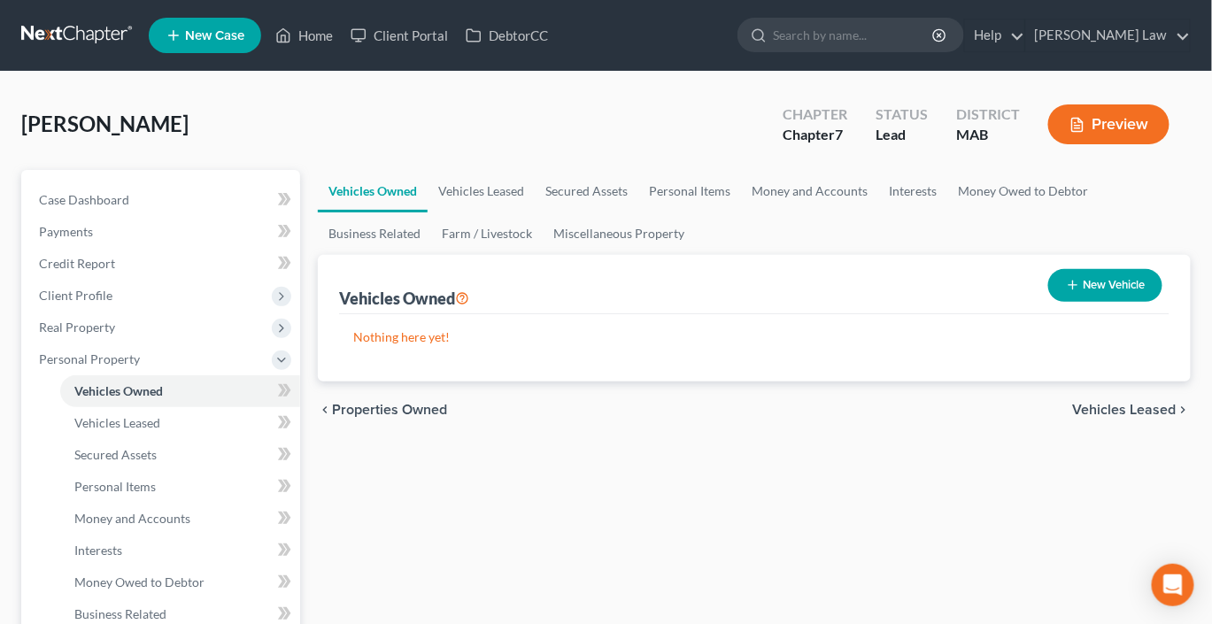
click at [602, 302] on button "New Vehicle" at bounding box center [1106, 285] width 114 height 33
select select "0"
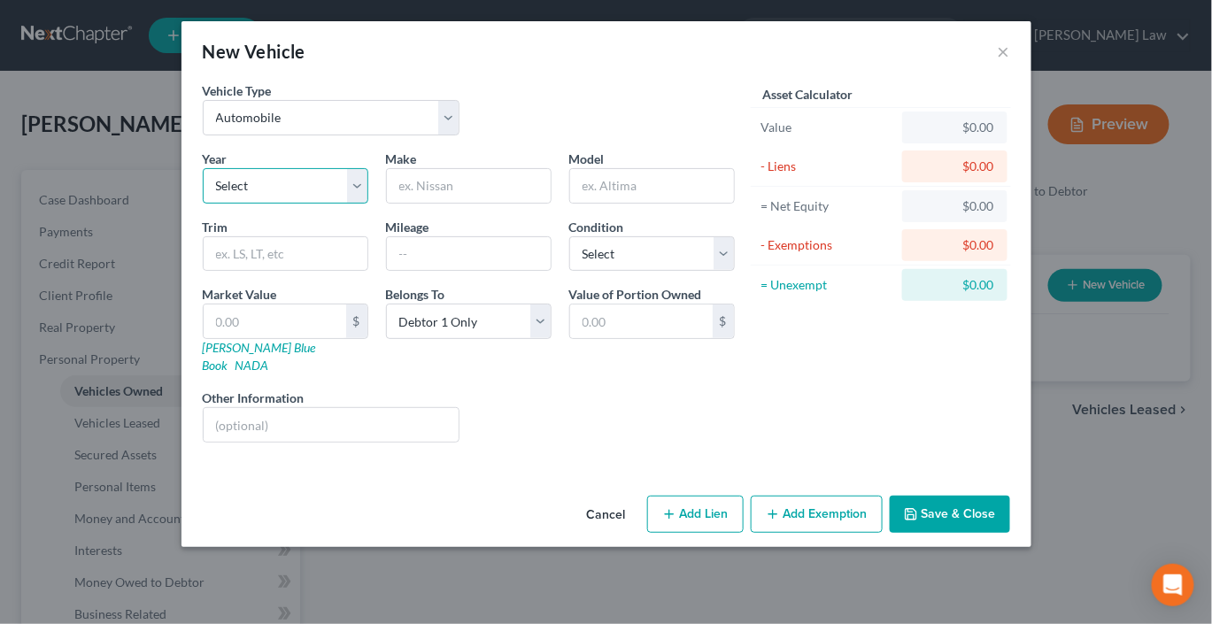
click at [297, 204] on select "Select 2026 2025 2024 2023 2022 2021 2020 2019 2018 2017 2016 2015 2014 2013 20…" at bounding box center [286, 185] width 166 height 35
select select "2"
click at [203, 204] on select "Select 2026 2025 2024 2023 2022 2021 2020 2019 2018 2017 2016 2015 2014 2013 20…" at bounding box center [286, 185] width 166 height 35
click at [414, 203] on input "text" at bounding box center [469, 186] width 164 height 34
type input "Hyundai"
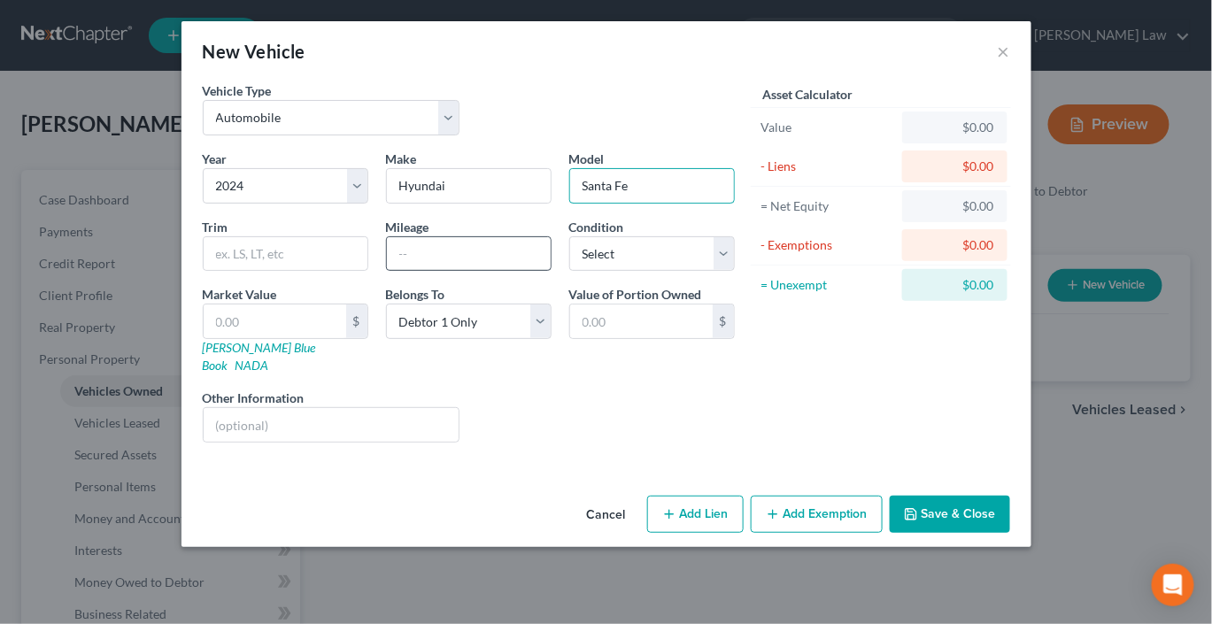
type input "Santa Fe"
click at [399, 271] on input "text" at bounding box center [469, 254] width 164 height 34
type input "28005"
click at [602, 533] on button "Save & Close" at bounding box center [950, 514] width 120 height 37
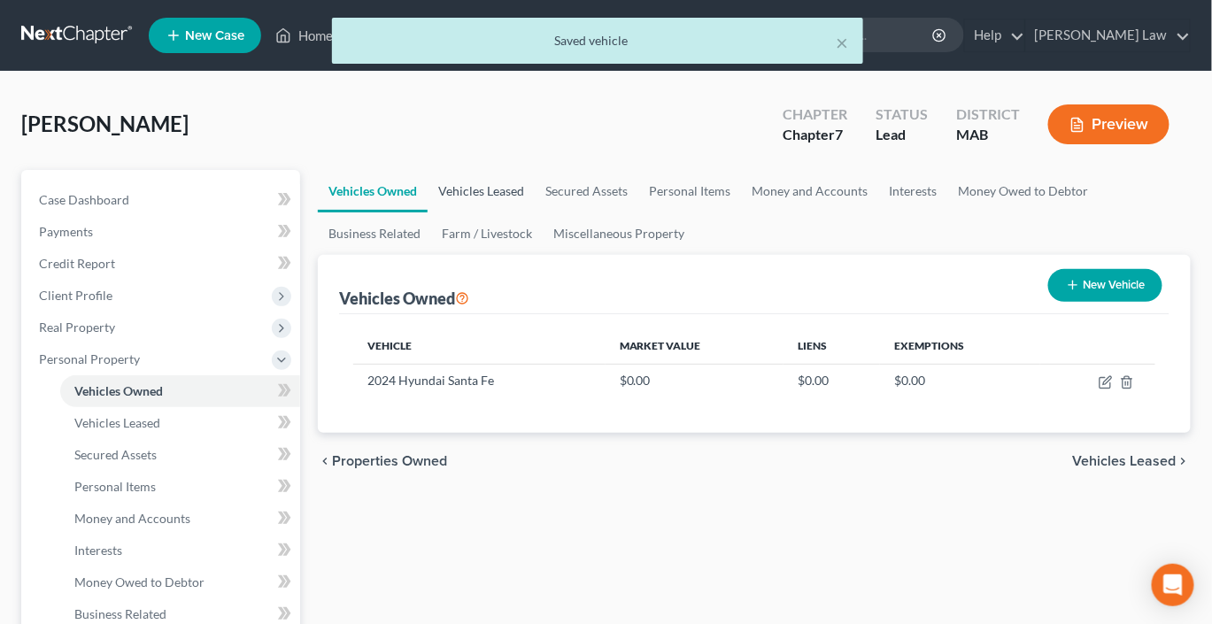
click at [535, 213] on link "Vehicles Leased" at bounding box center [481, 191] width 107 height 43
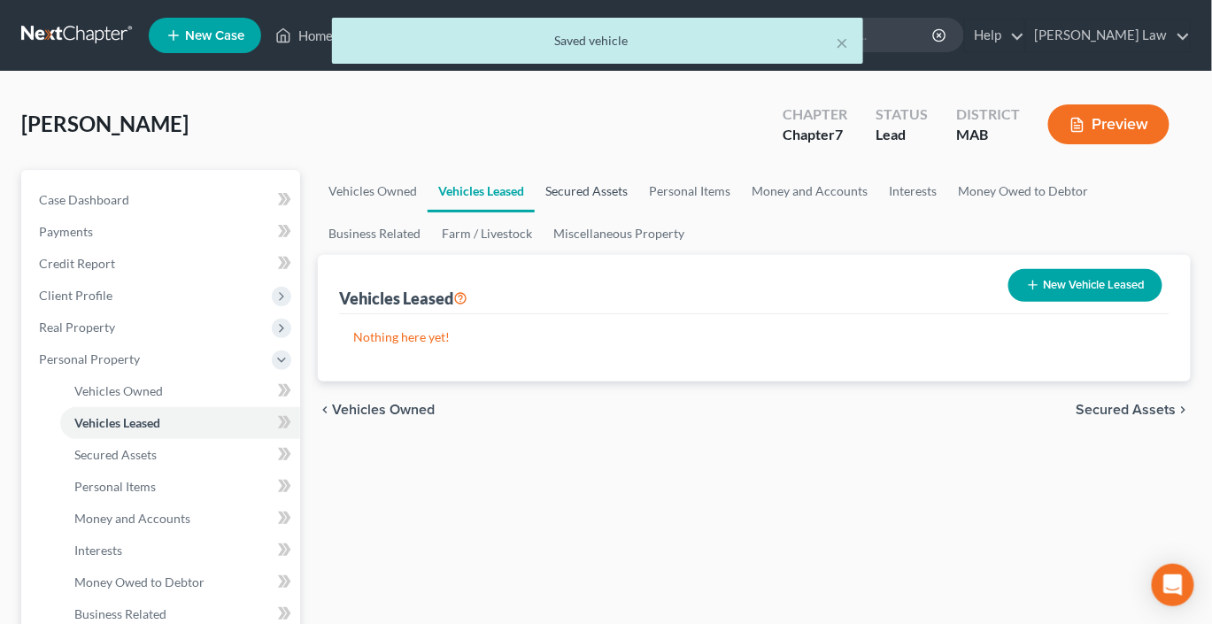
click at [602, 213] on link "Secured Assets" at bounding box center [587, 191] width 104 height 43
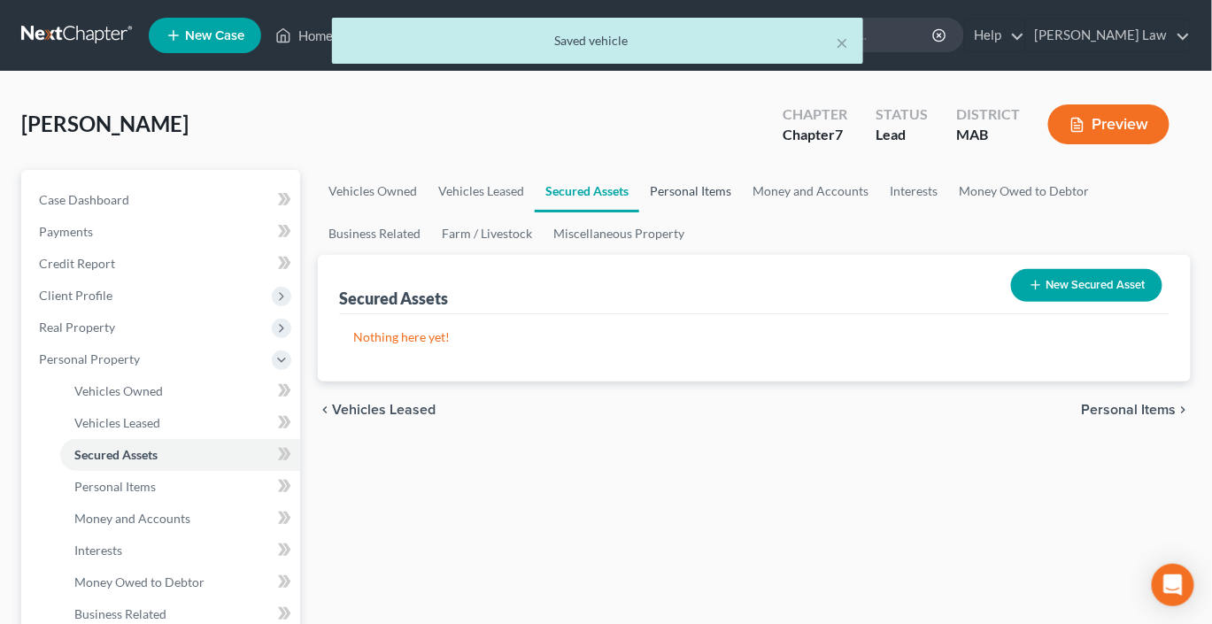
click at [602, 213] on link "Personal Items" at bounding box center [690, 191] width 103 height 43
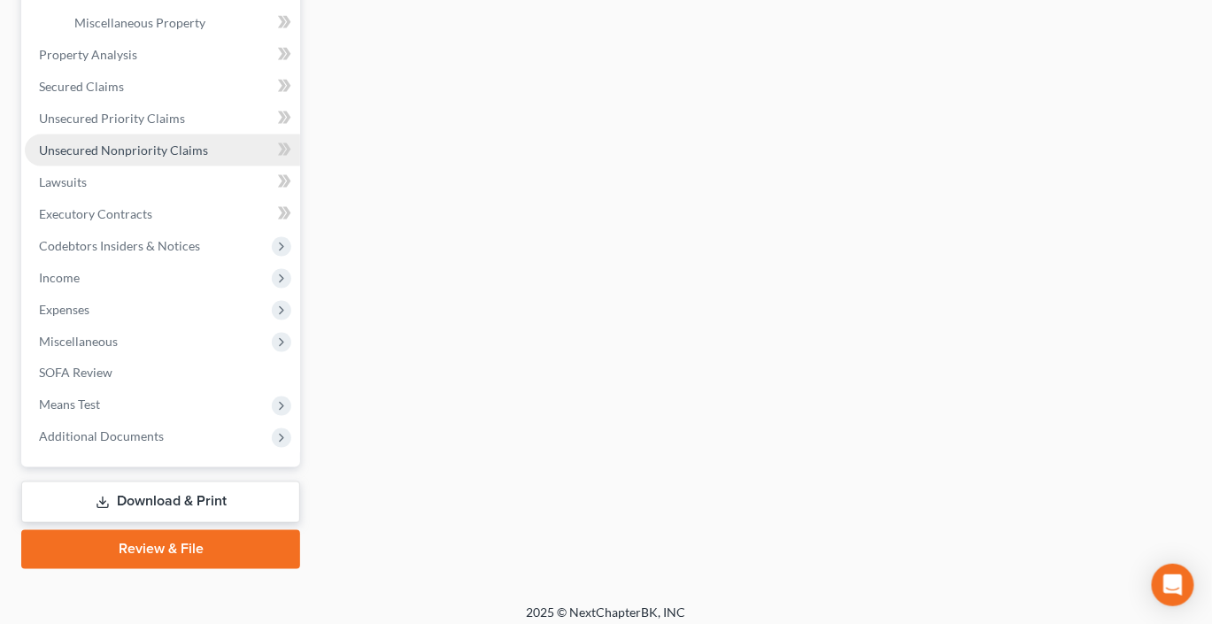
scroll to position [670, 0]
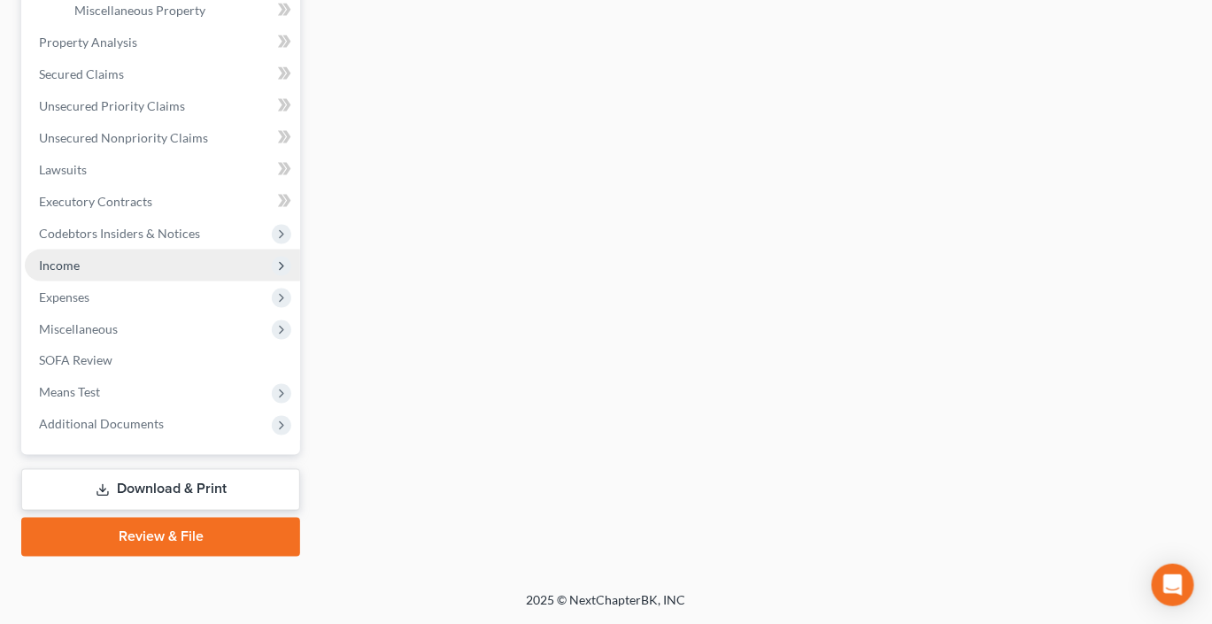
click at [80, 273] on span "Income" at bounding box center [59, 265] width 41 height 15
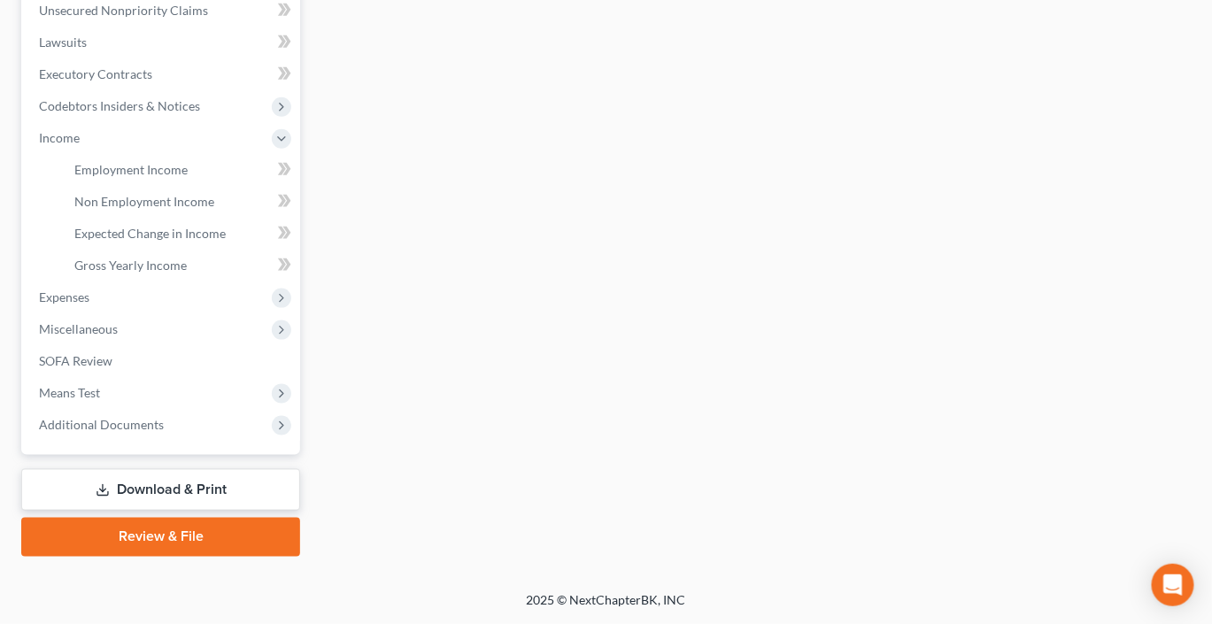
scroll to position [518, 0]
click at [174, 177] on span "Employment Income" at bounding box center [130, 169] width 113 height 15
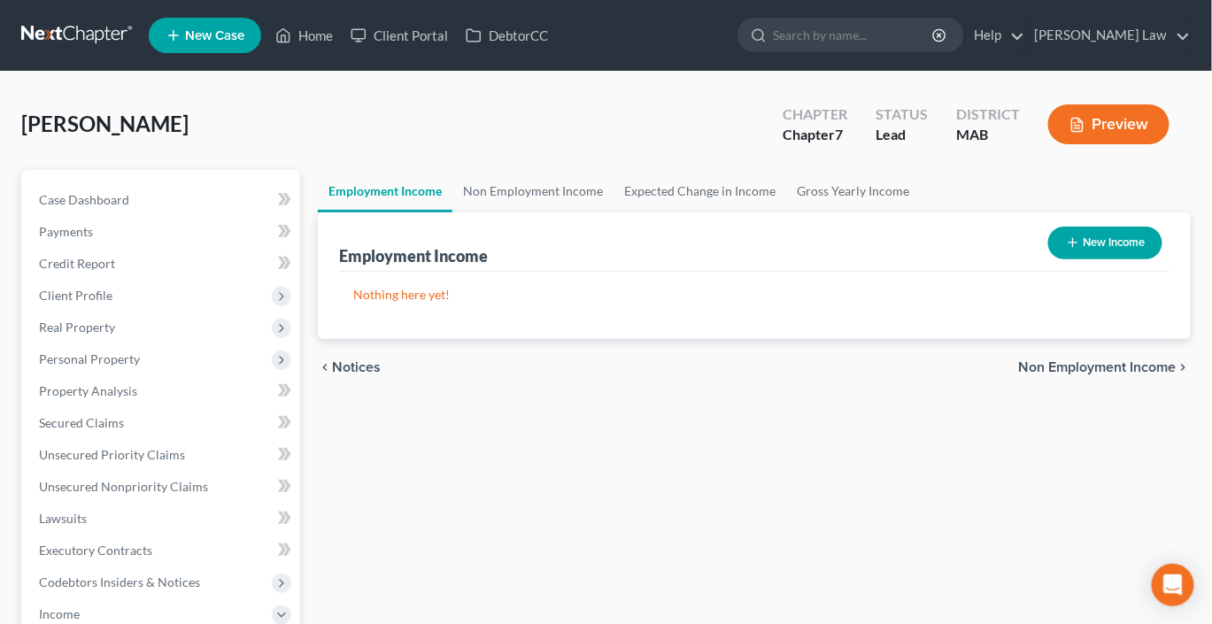
click at [602, 260] on button "New Income" at bounding box center [1106, 243] width 114 height 33
select select "0"
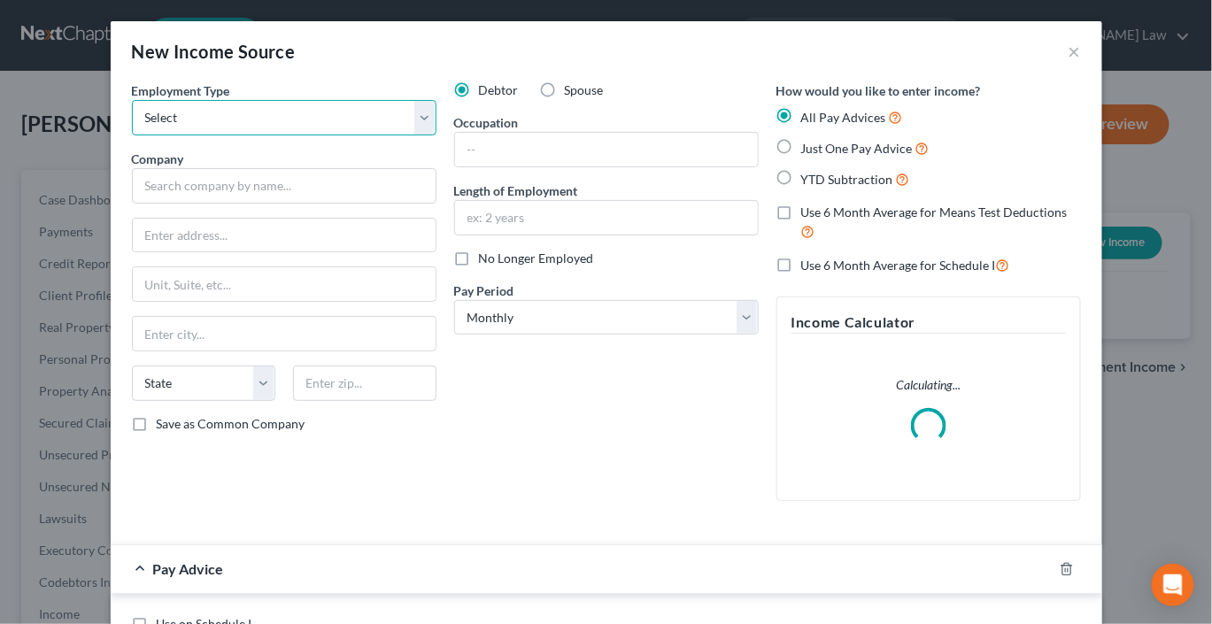
click at [399, 136] on select "Select Full or [DEMOGRAPHIC_DATA] Employment Self Employment" at bounding box center [284, 117] width 305 height 35
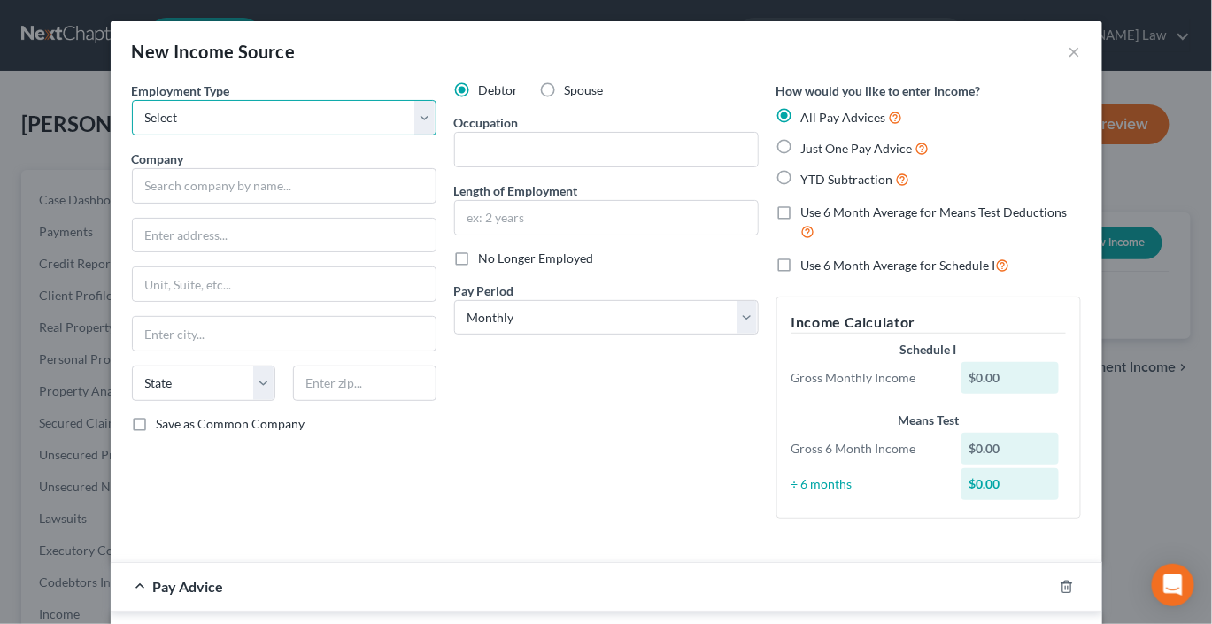
select select "0"
click at [132, 125] on select "Select Full or [DEMOGRAPHIC_DATA] Employment Self Employment" at bounding box center [284, 117] width 305 height 35
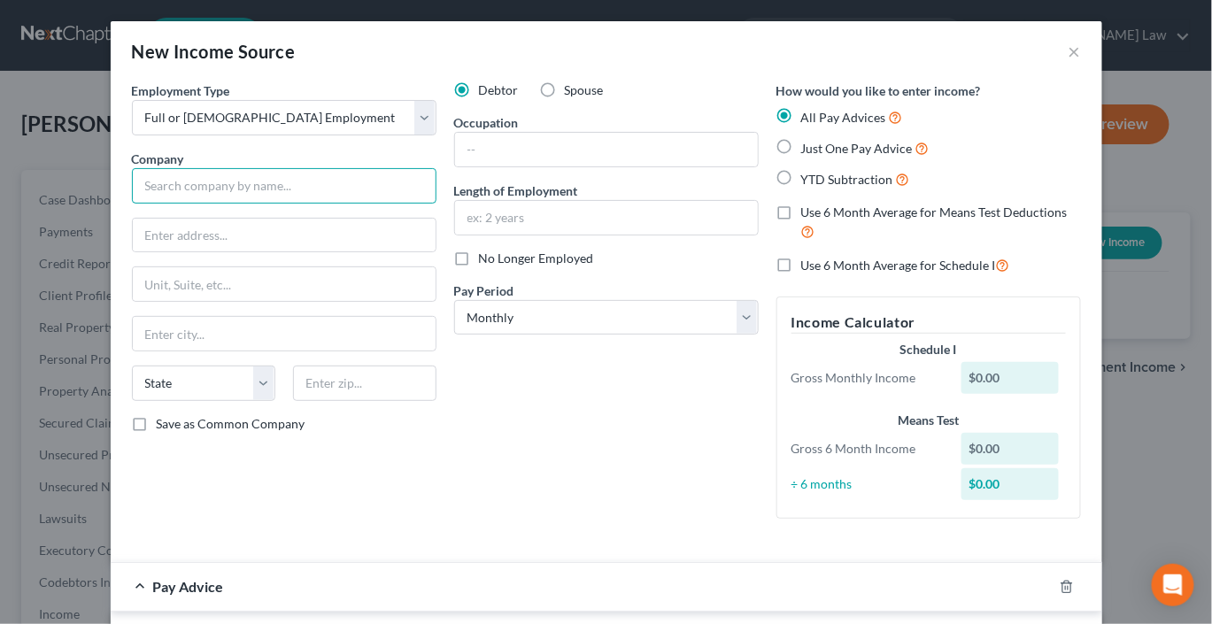
click at [169, 204] on input "text" at bounding box center [284, 185] width 305 height 35
type input "Foxrock"
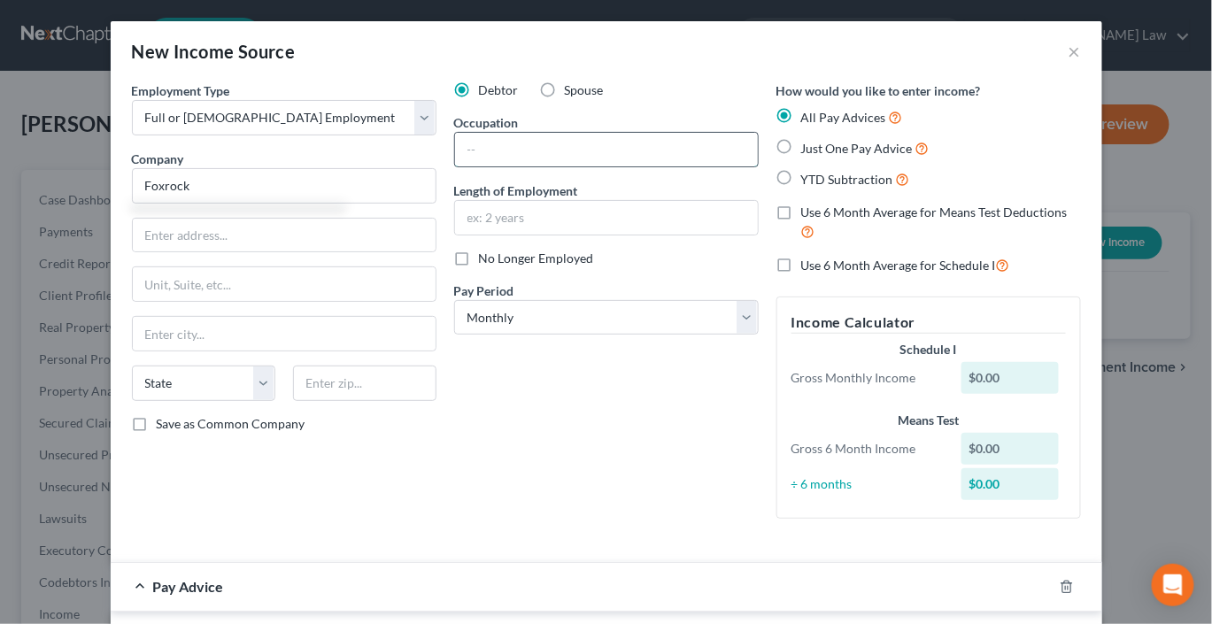
click at [524, 167] on input "text" at bounding box center [606, 150] width 303 height 34
type input "Seasonal Help"
click at [522, 235] on input "text" at bounding box center [606, 218] width 303 height 34
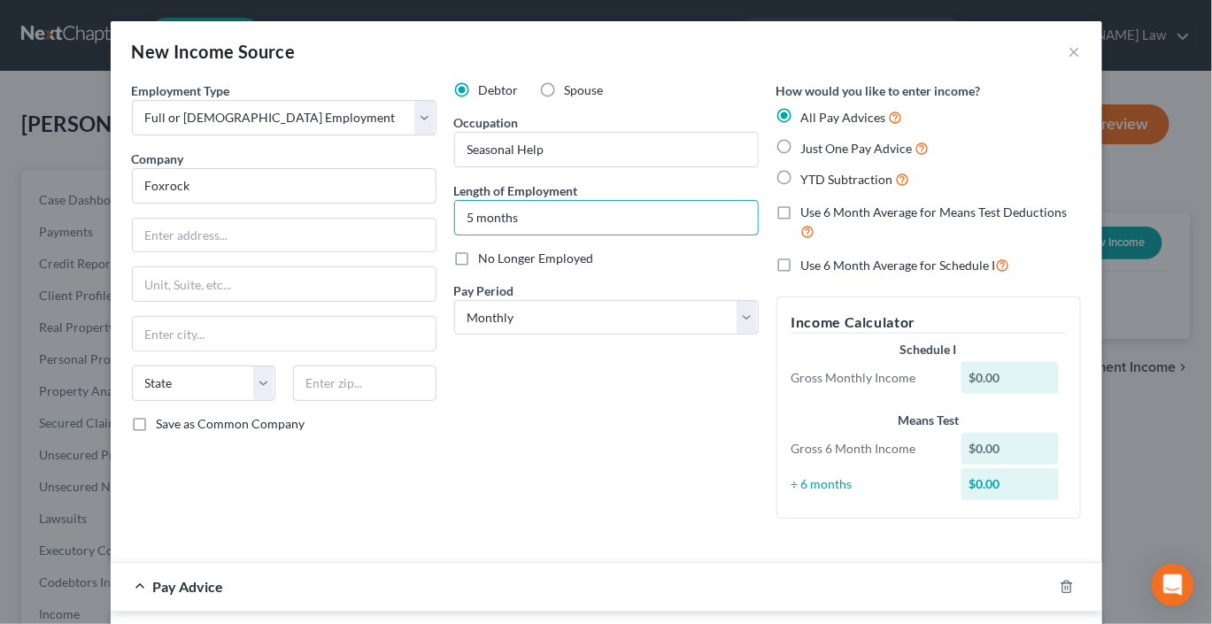
type input "5 months"
click at [602, 159] on label "Just One Pay Advice" at bounding box center [866, 148] width 128 height 20
click at [602, 150] on input "Just One Pay Advice" at bounding box center [815, 144] width 12 height 12
radio input "true"
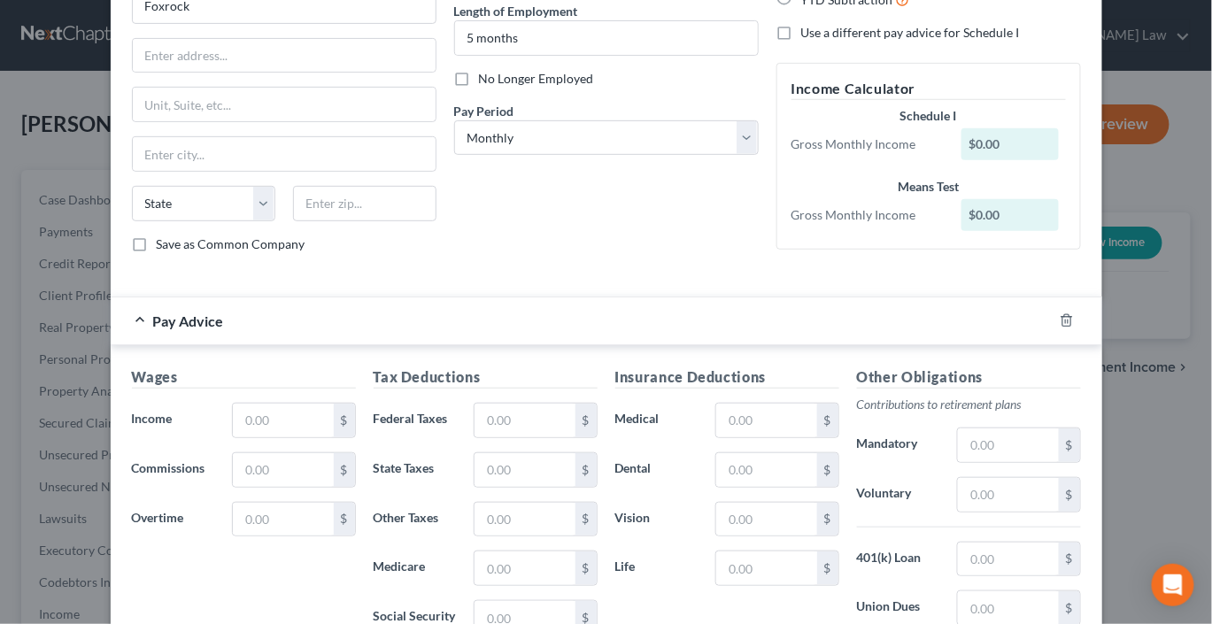
scroll to position [198, 0]
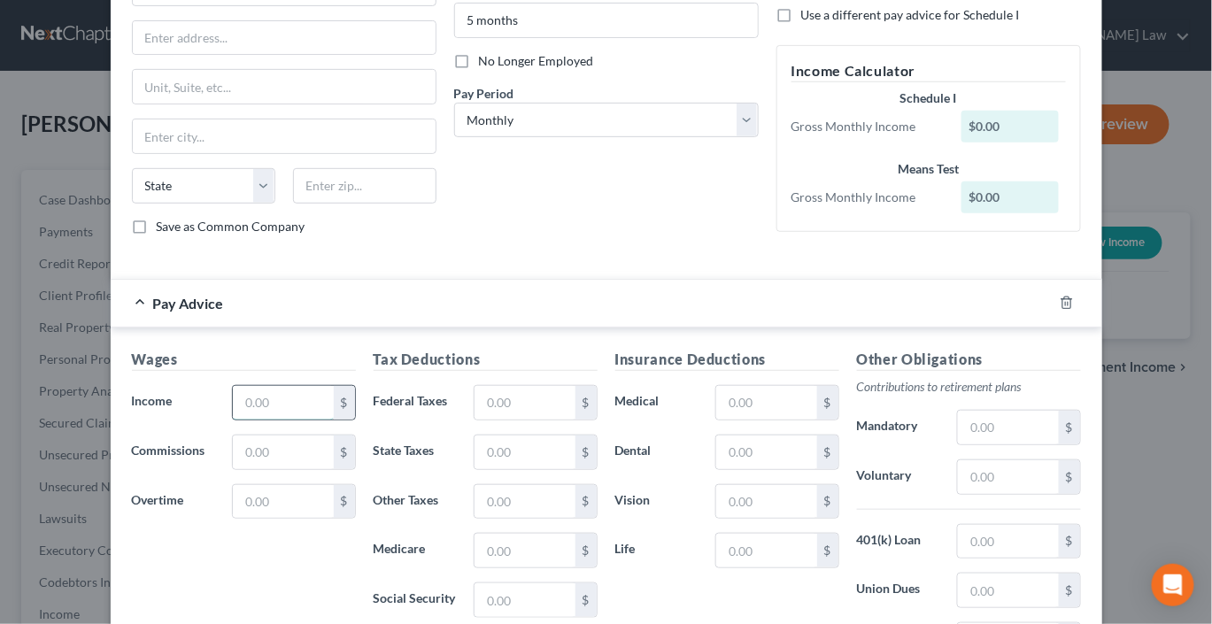
click at [233, 420] on input "text" at bounding box center [283, 403] width 100 height 34
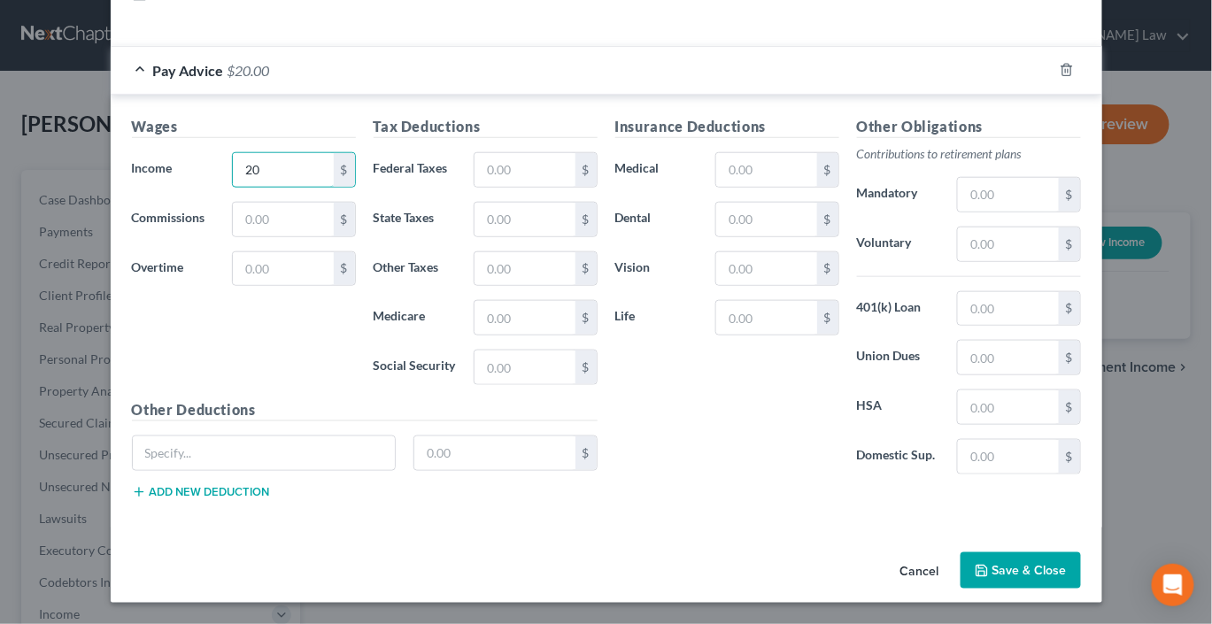
scroll to position [701, 0]
type input "20"
click at [602, 554] on button "Save & Close" at bounding box center [1021, 571] width 120 height 37
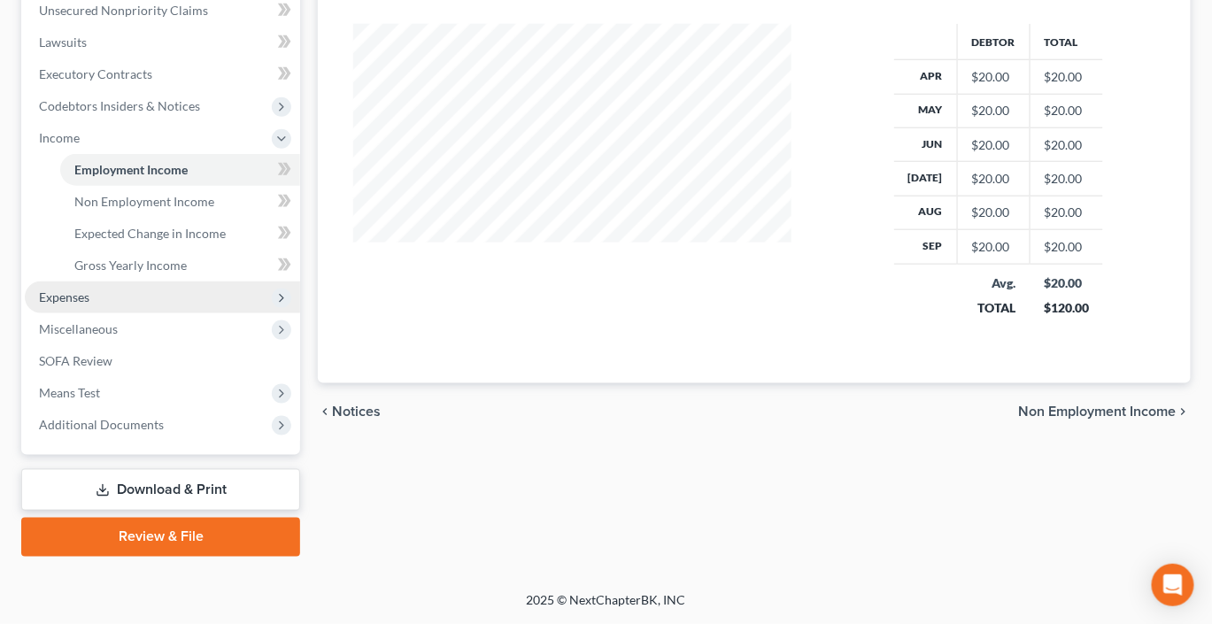
scroll to position [538, 0]
click at [83, 305] on span "Expenses" at bounding box center [64, 297] width 50 height 15
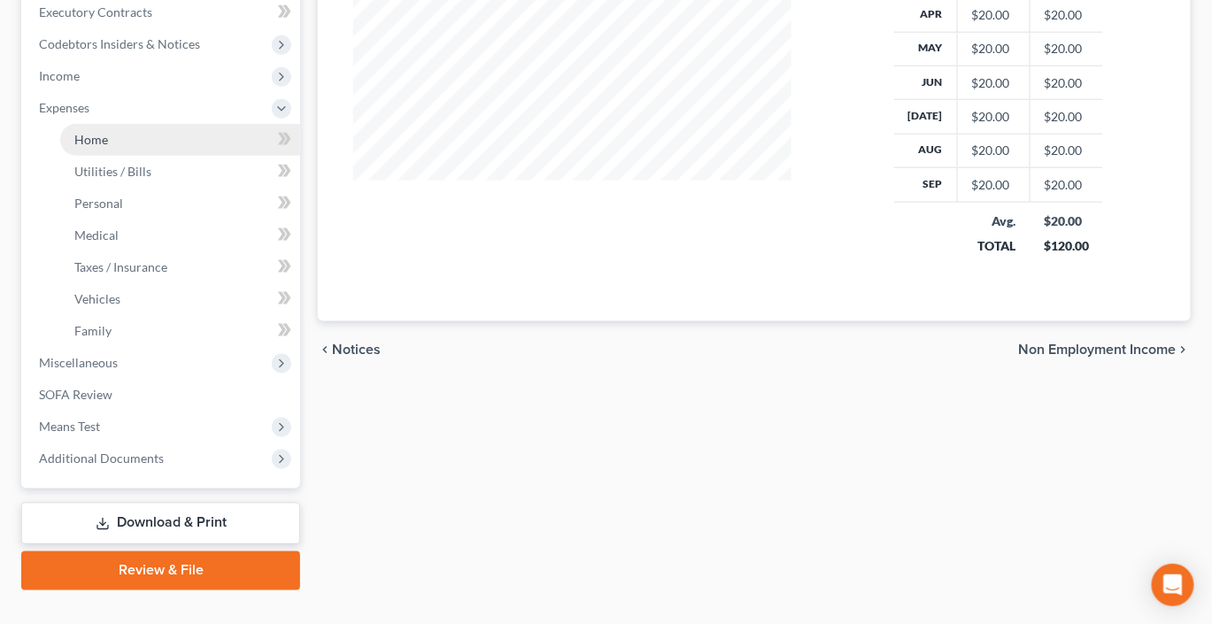
click at [108, 147] on span "Home" at bounding box center [91, 139] width 34 height 15
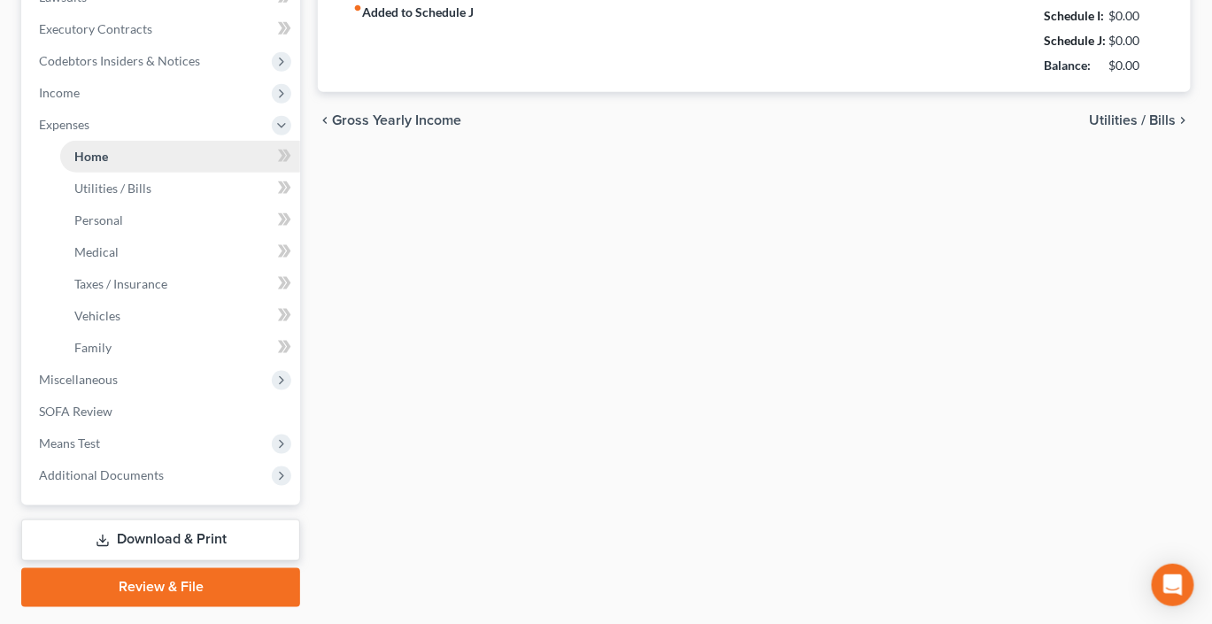
type input "0.00"
radio input "true"
type input "0.00"
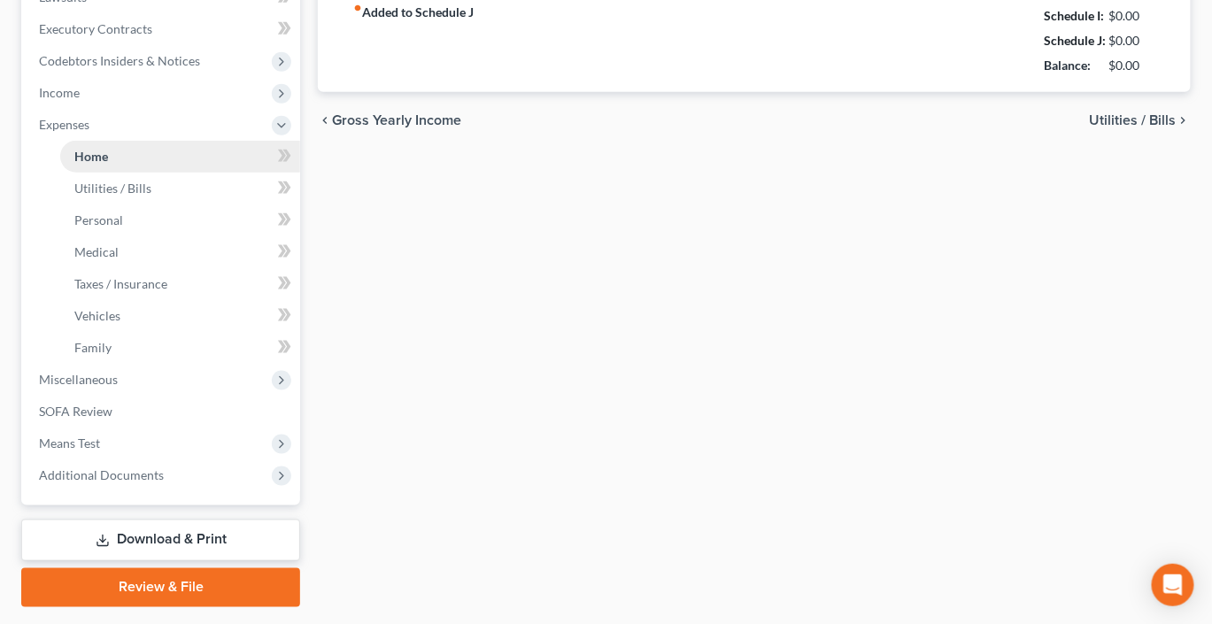
type input "0.00"
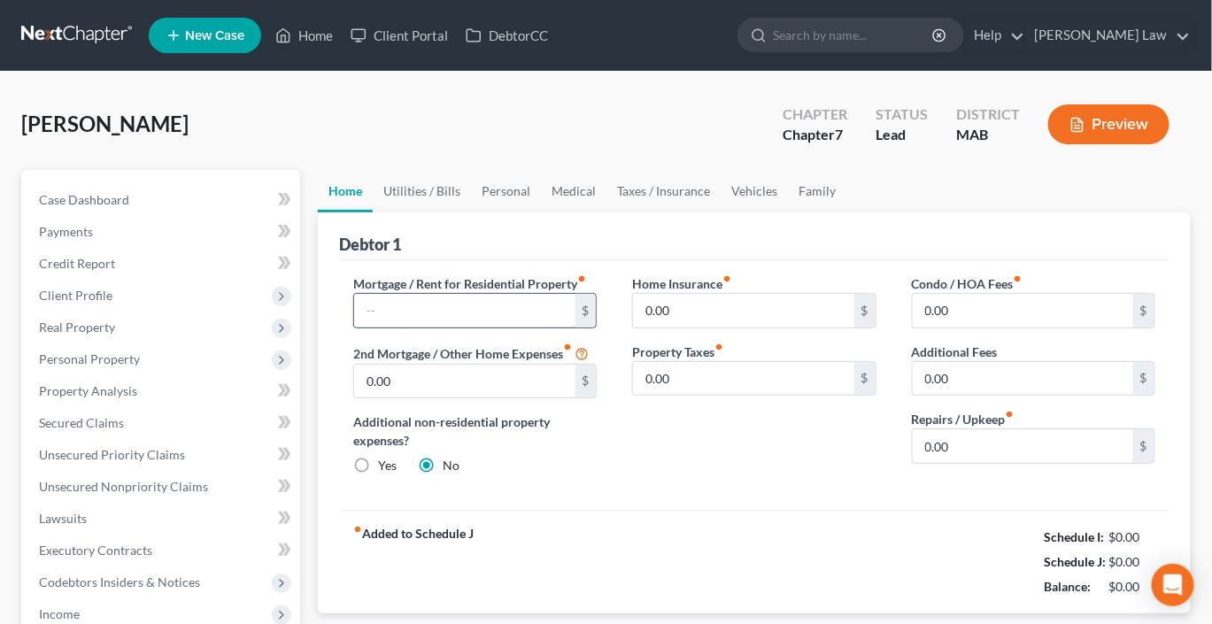
click at [454, 328] on input "text" at bounding box center [464, 311] width 221 height 34
type input "1,000"
click at [443, 213] on link "Utilities / Bills" at bounding box center [422, 191] width 98 height 43
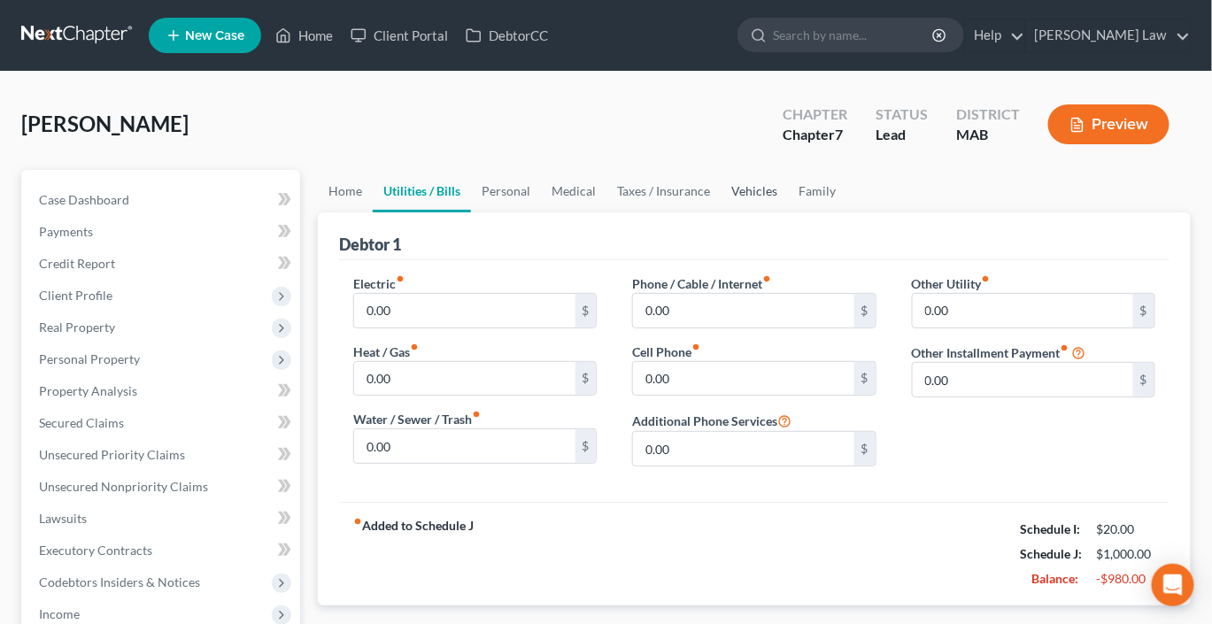
click at [602, 213] on link "Vehicles" at bounding box center [754, 191] width 67 height 43
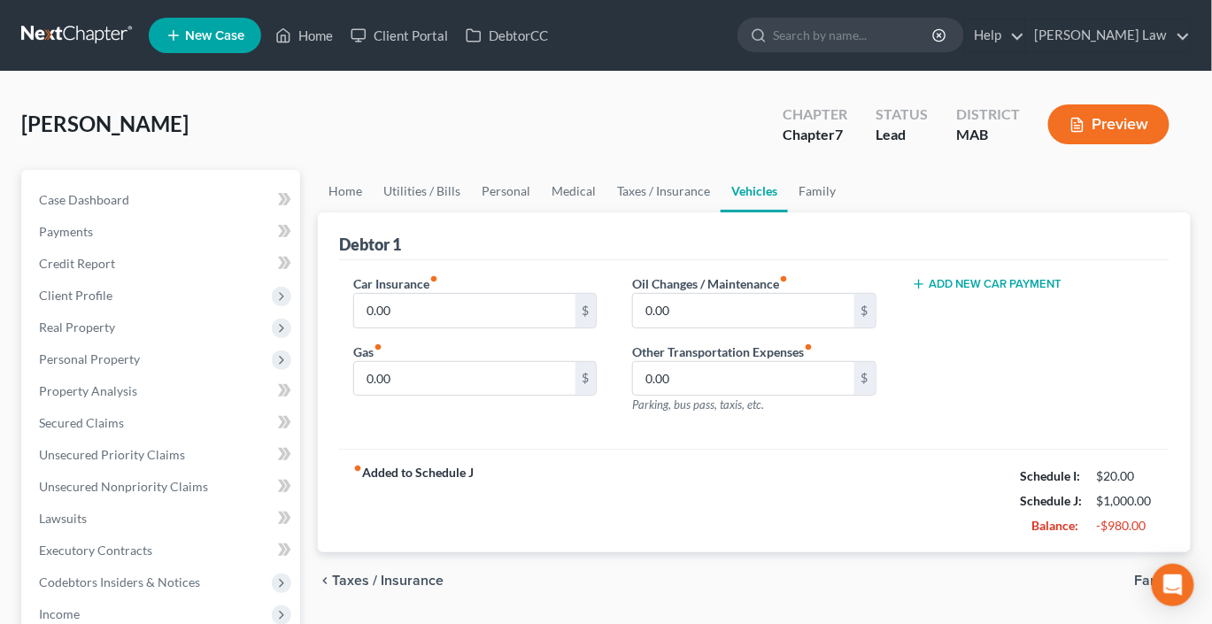
click at [602, 291] on button "Add New Car Payment" at bounding box center [987, 284] width 151 height 14
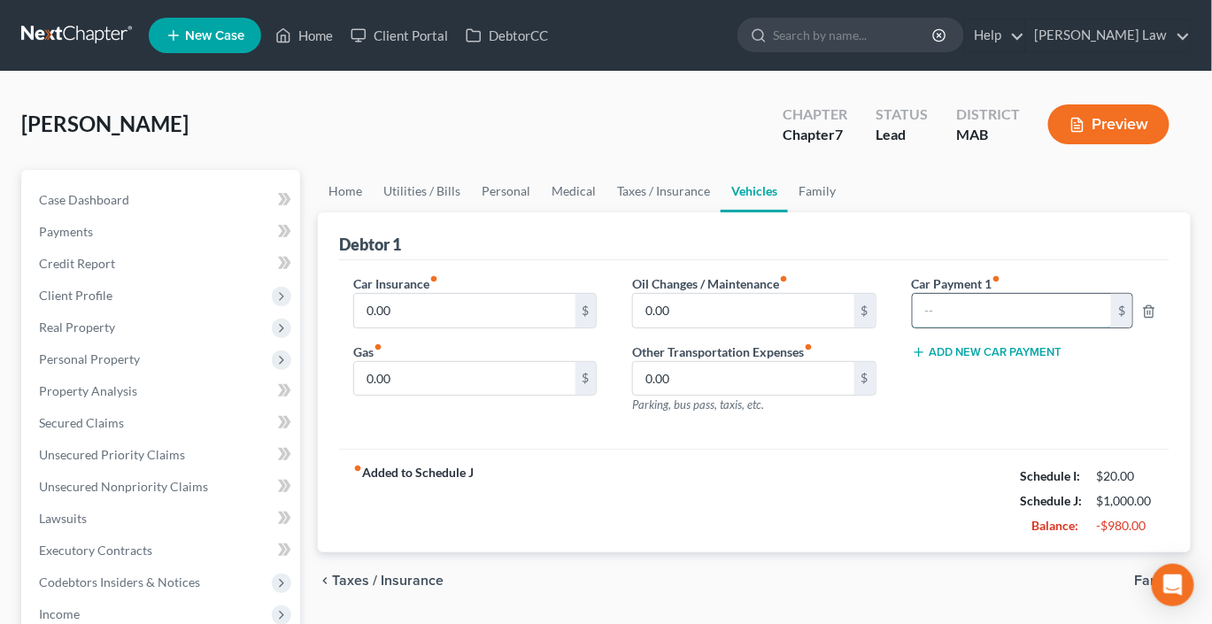
click at [602, 328] on input "text" at bounding box center [1012, 311] width 199 height 34
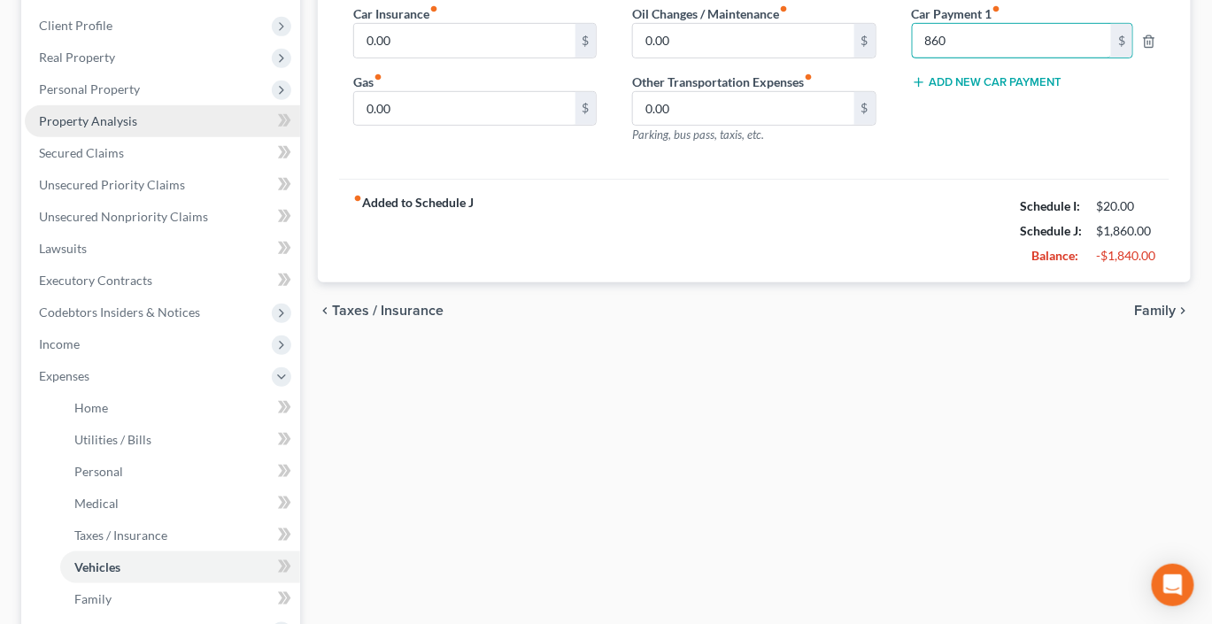
scroll to position [291, 0]
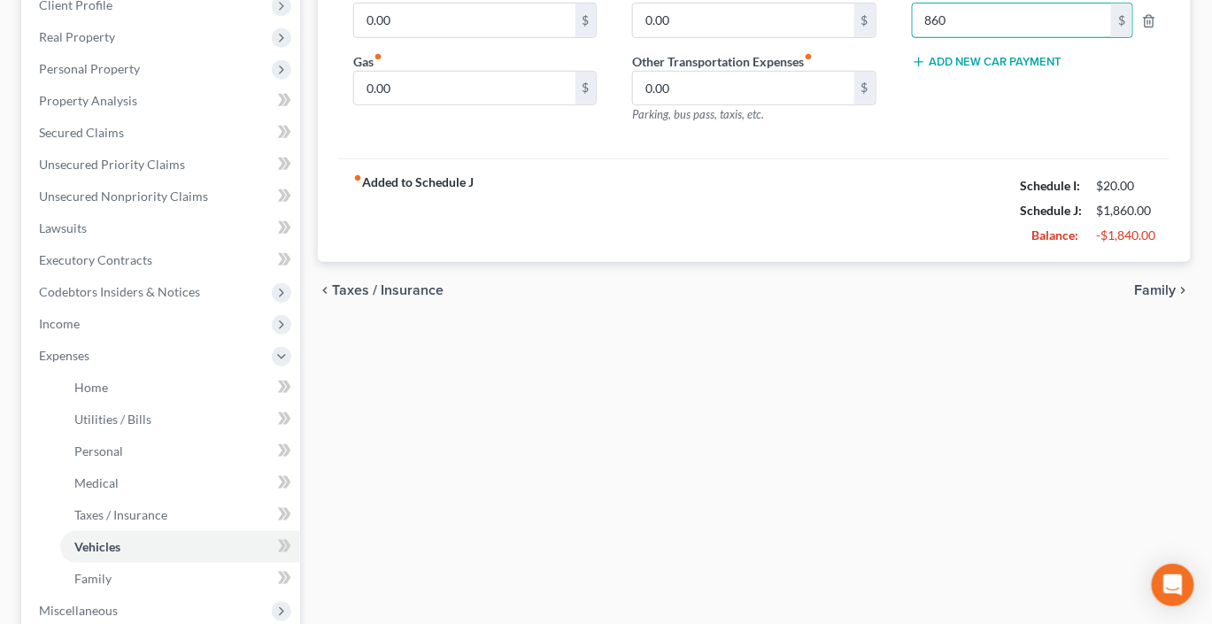
type input "860"
